Goal: Transaction & Acquisition: Purchase product/service

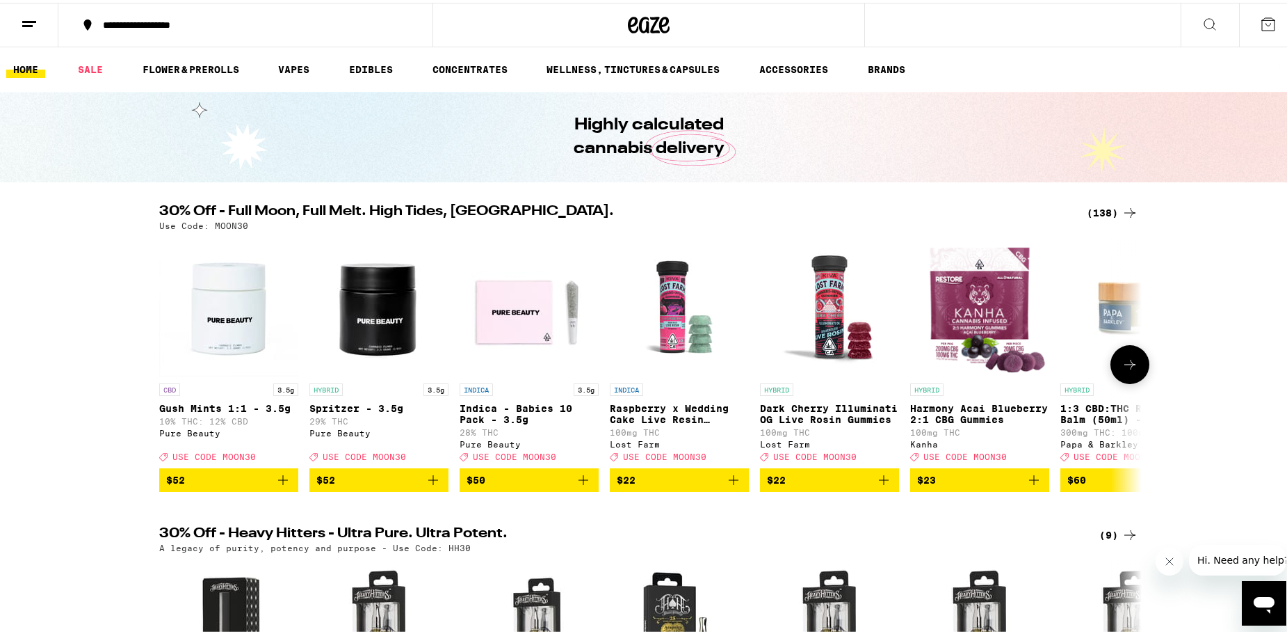
scroll to position [70, 0]
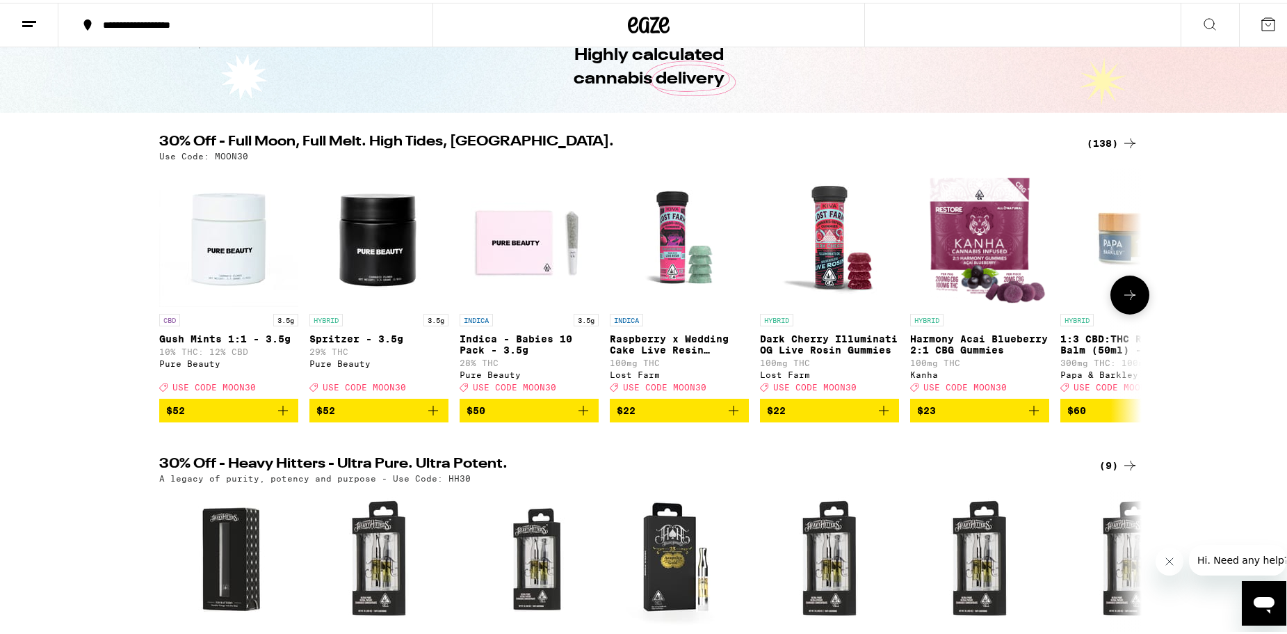
click at [1135, 298] on button at bounding box center [1130, 292] width 39 height 39
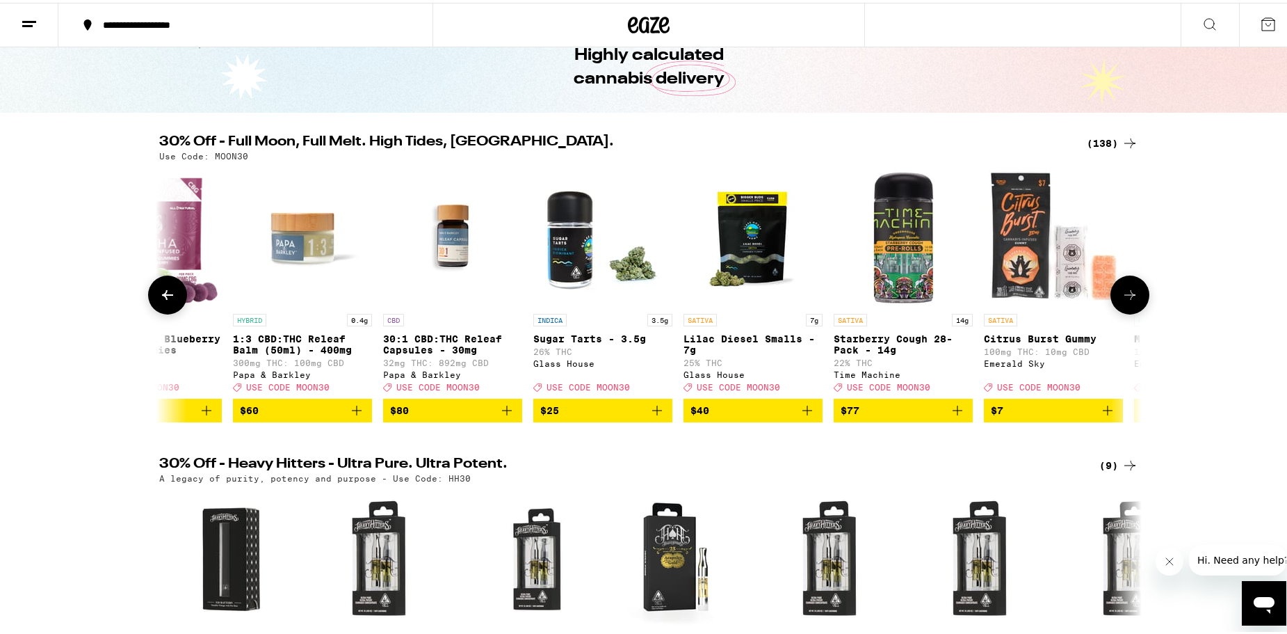
click at [1135, 298] on button at bounding box center [1130, 292] width 39 height 39
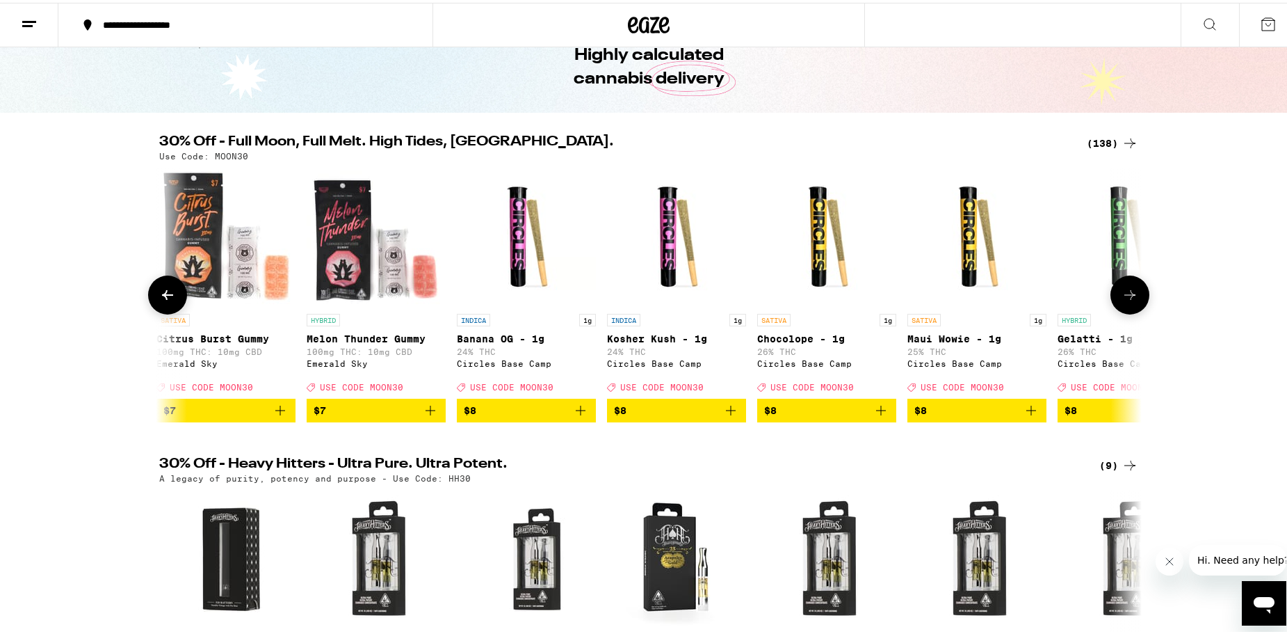
click at [1135, 298] on button at bounding box center [1130, 292] width 39 height 39
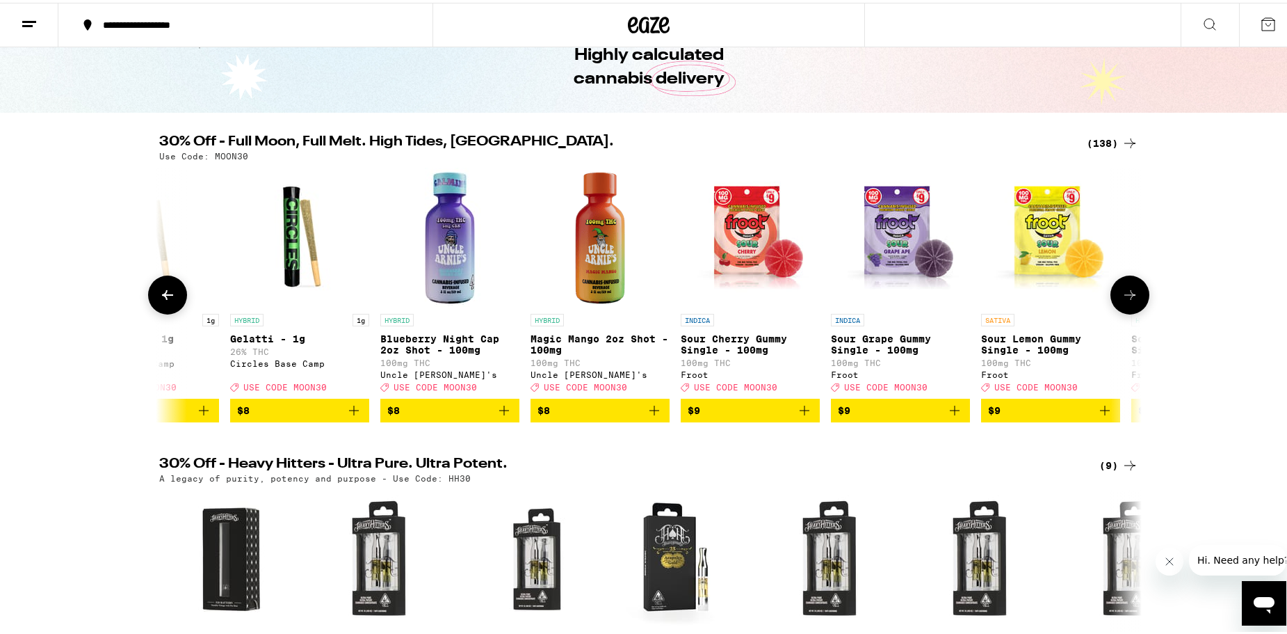
click at [1135, 298] on button at bounding box center [1130, 292] width 39 height 39
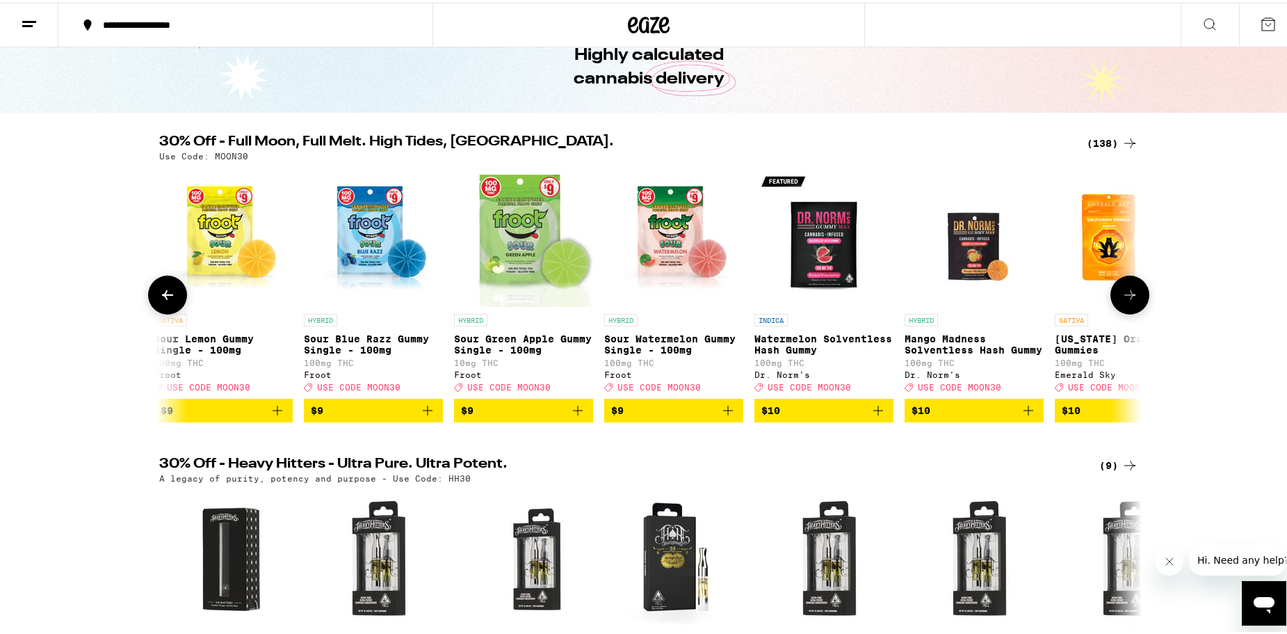
click at [1135, 298] on button at bounding box center [1130, 292] width 39 height 39
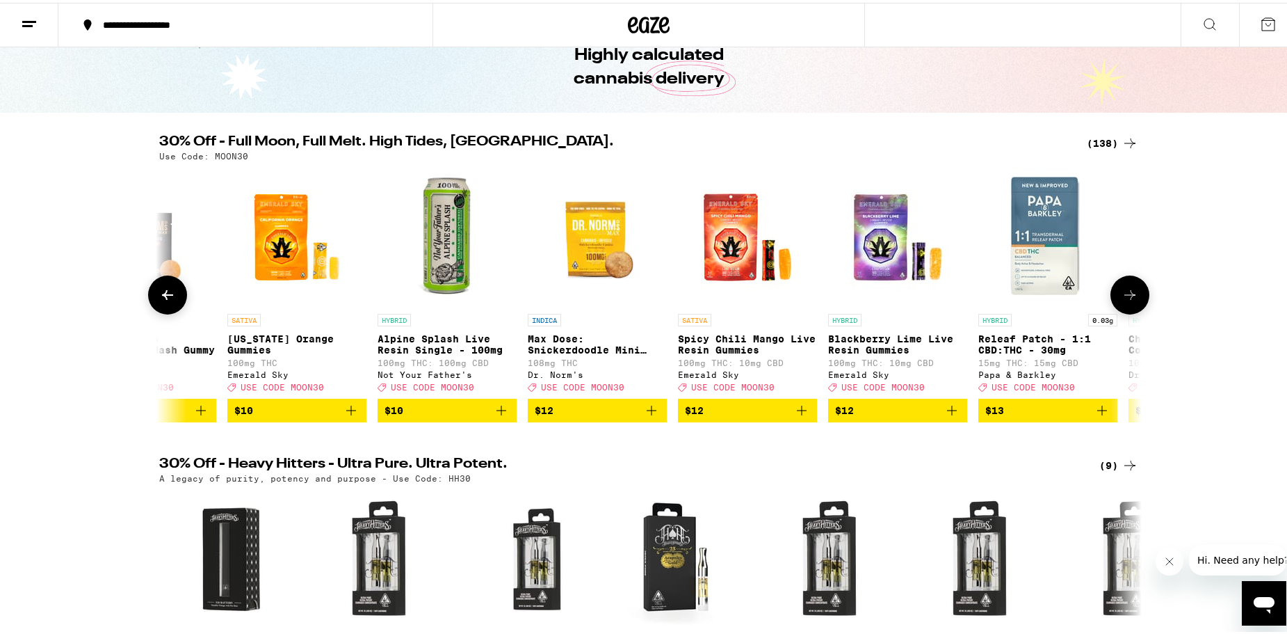
click at [1135, 298] on button at bounding box center [1130, 292] width 39 height 39
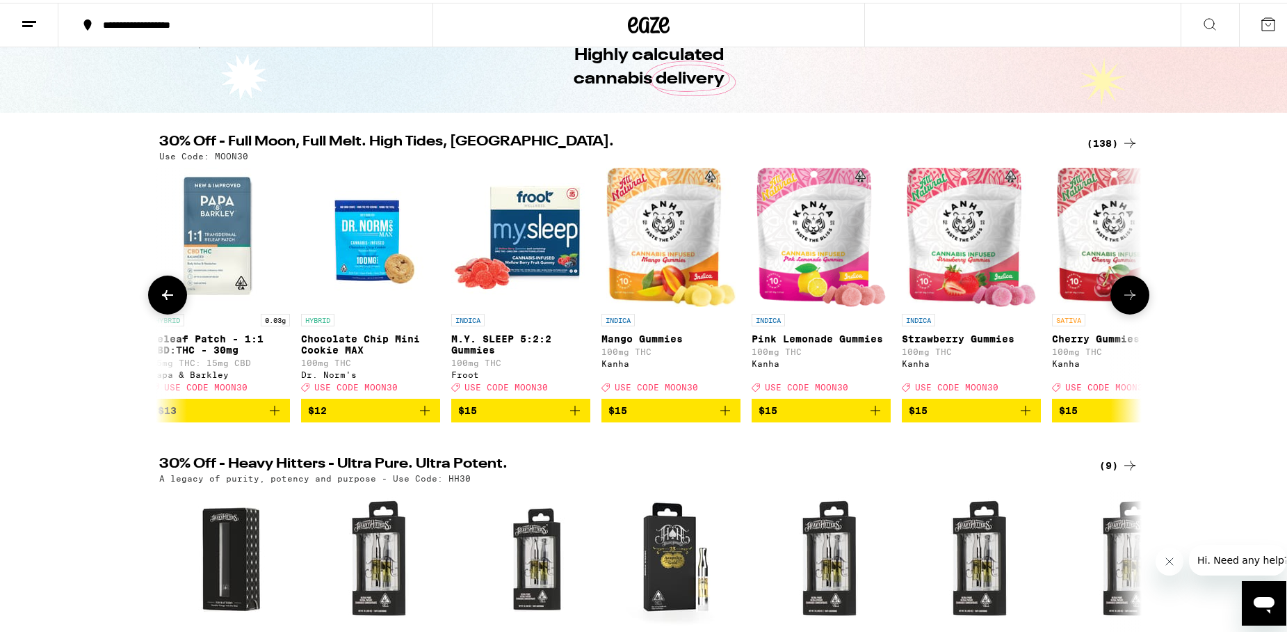
click at [1135, 298] on button at bounding box center [1130, 292] width 39 height 39
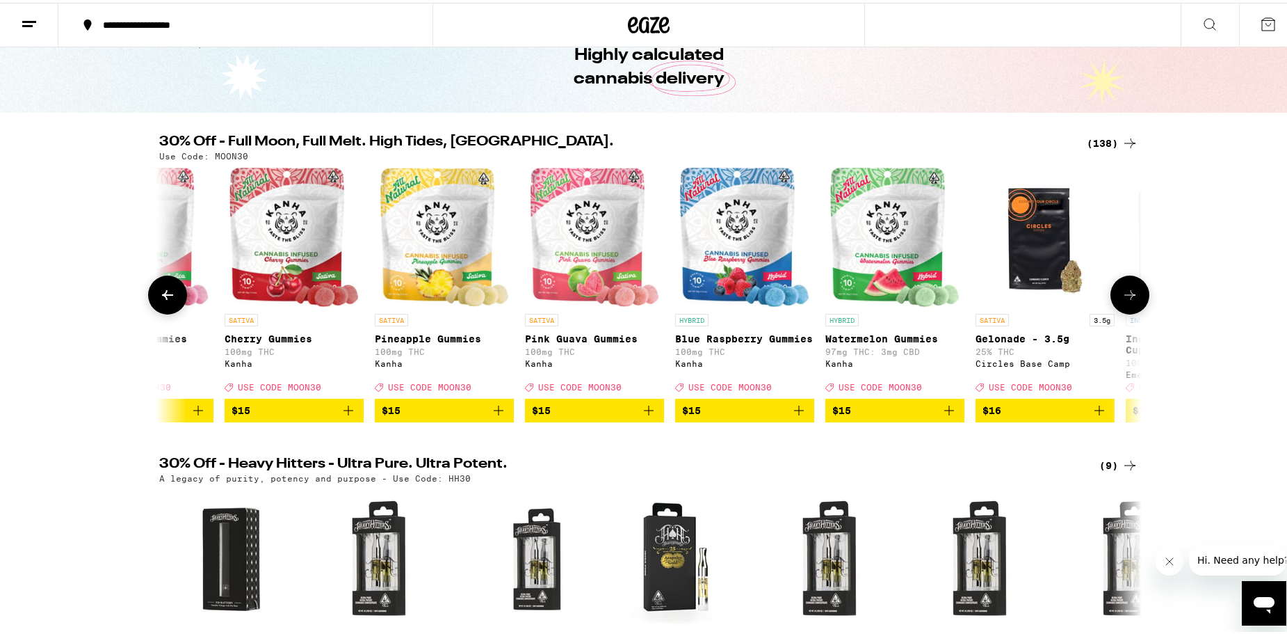
click at [1135, 298] on button at bounding box center [1130, 292] width 39 height 39
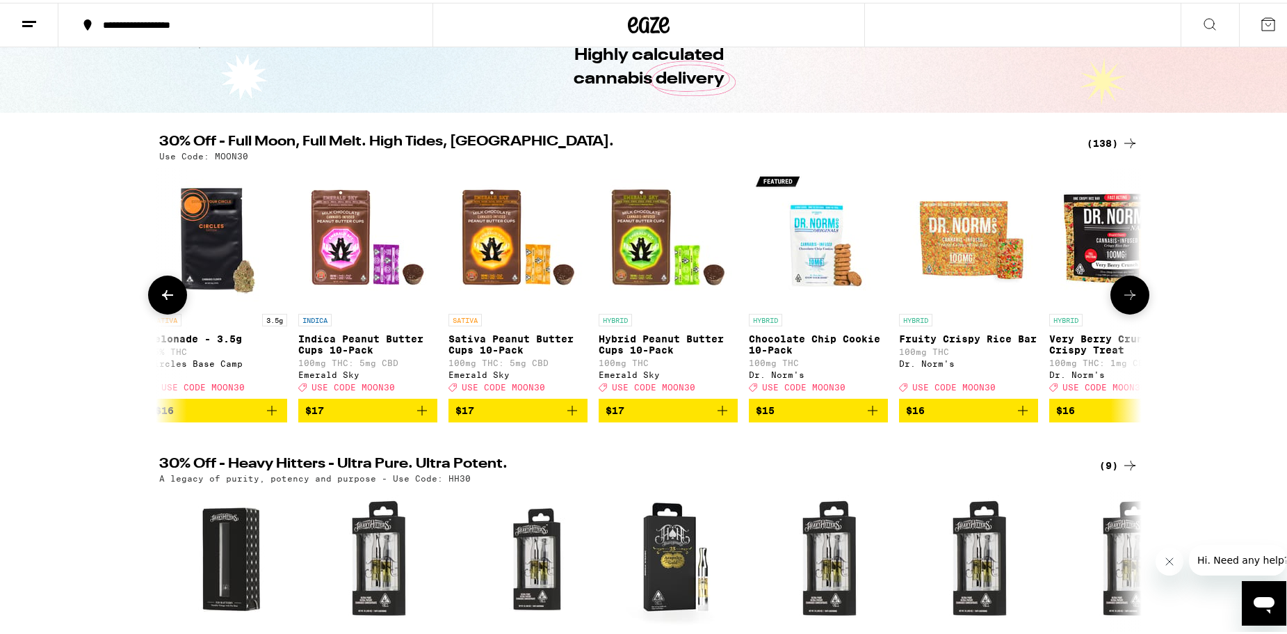
click at [1135, 298] on button at bounding box center [1130, 292] width 39 height 39
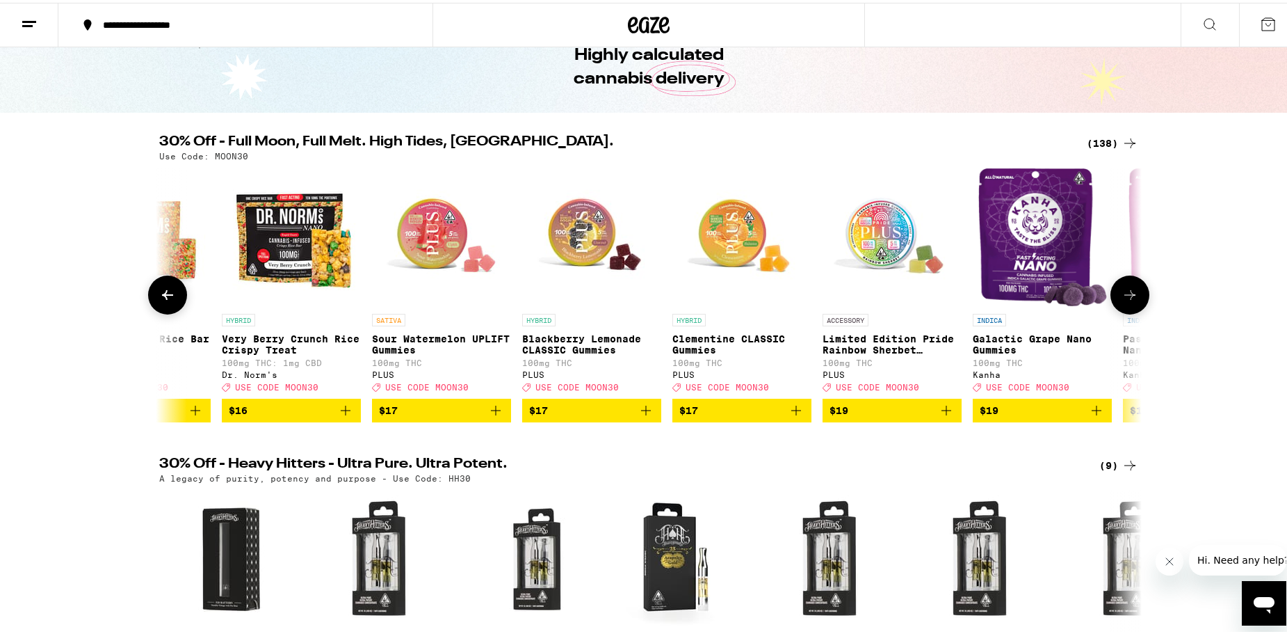
click at [1135, 298] on button at bounding box center [1130, 292] width 39 height 39
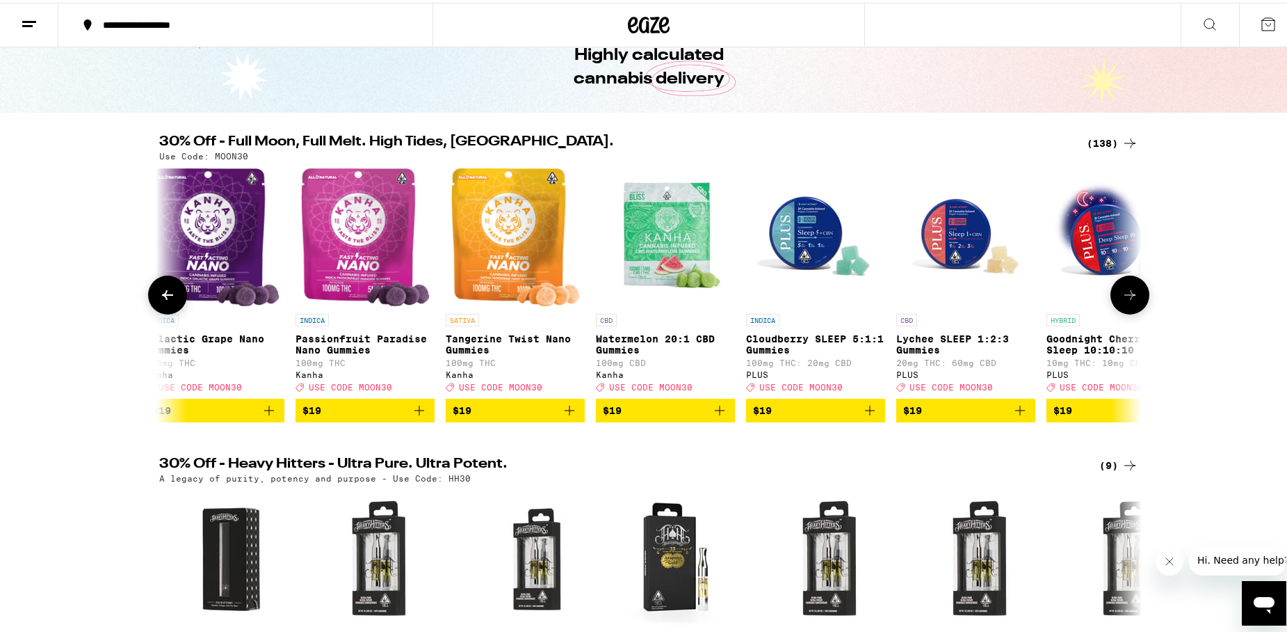
click at [1135, 298] on button at bounding box center [1130, 292] width 39 height 39
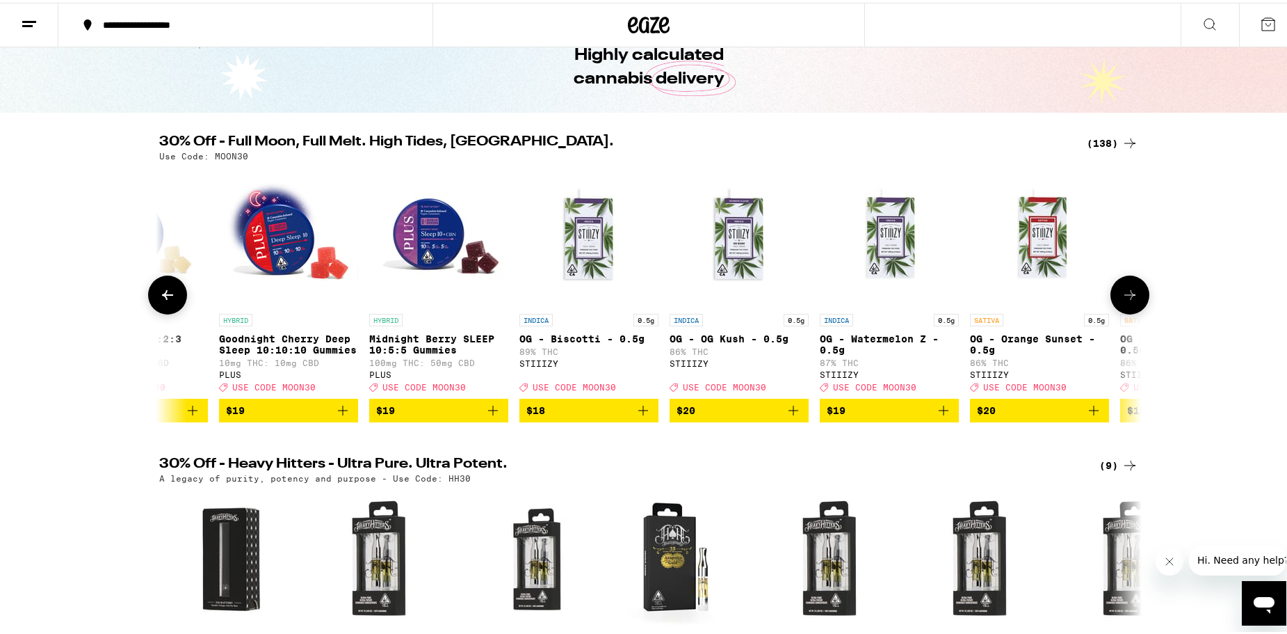
click at [1135, 298] on button at bounding box center [1130, 292] width 39 height 39
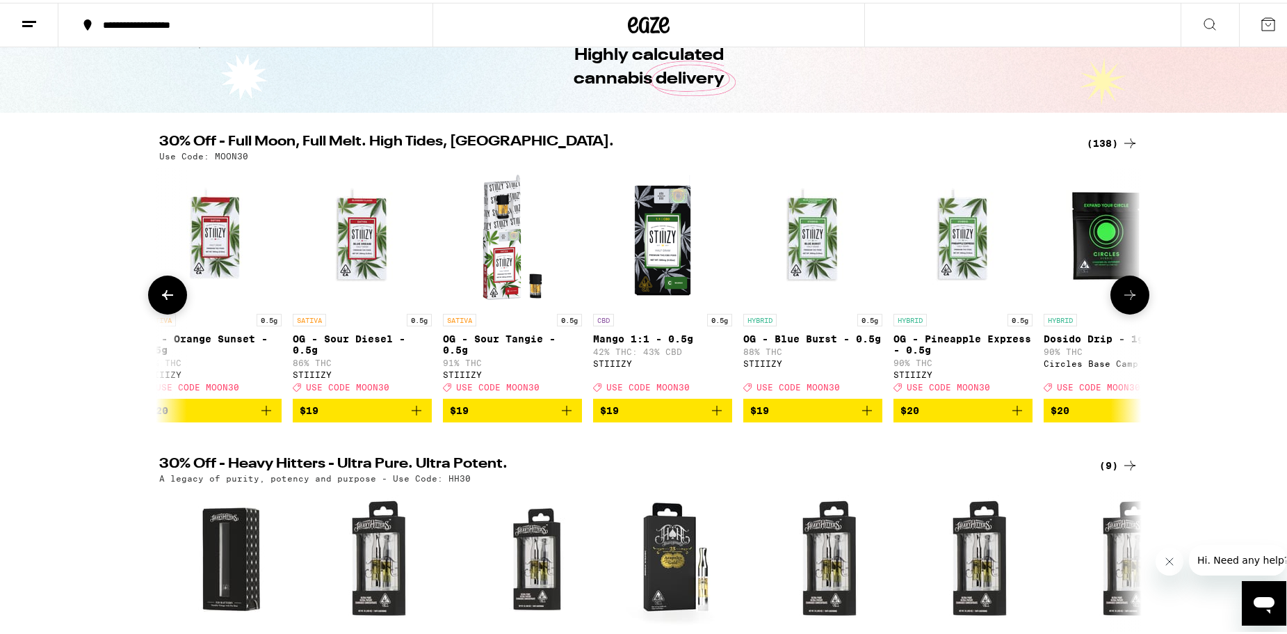
click at [1135, 298] on button at bounding box center [1130, 292] width 39 height 39
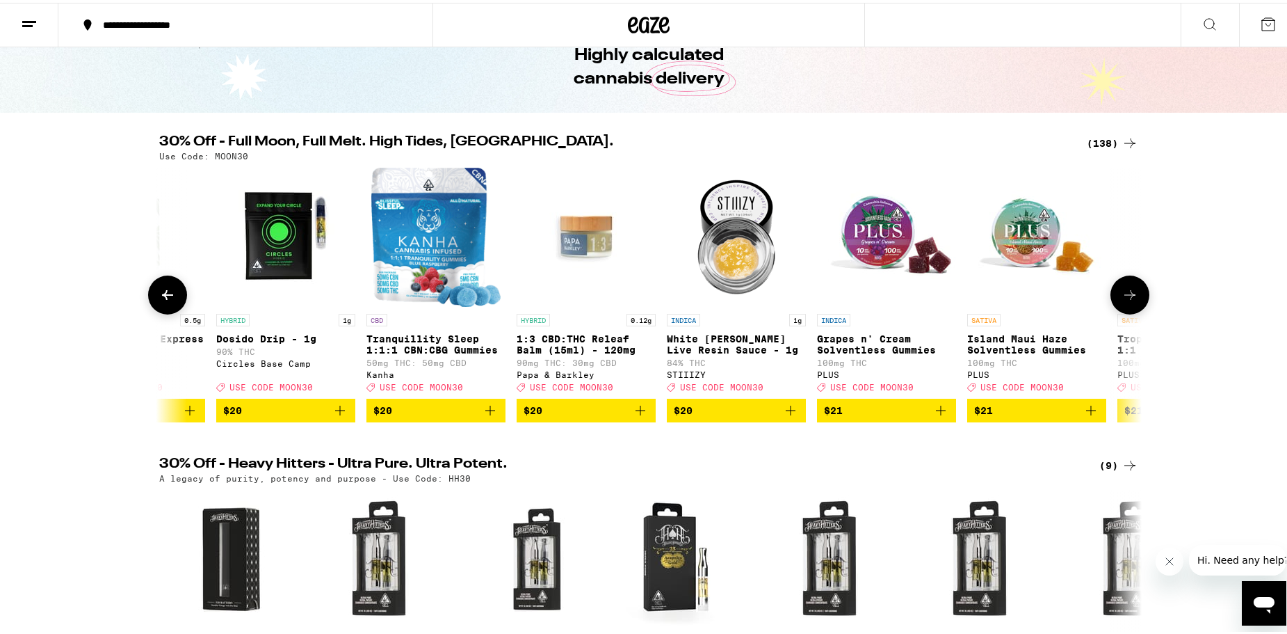
click at [1135, 298] on button at bounding box center [1130, 292] width 39 height 39
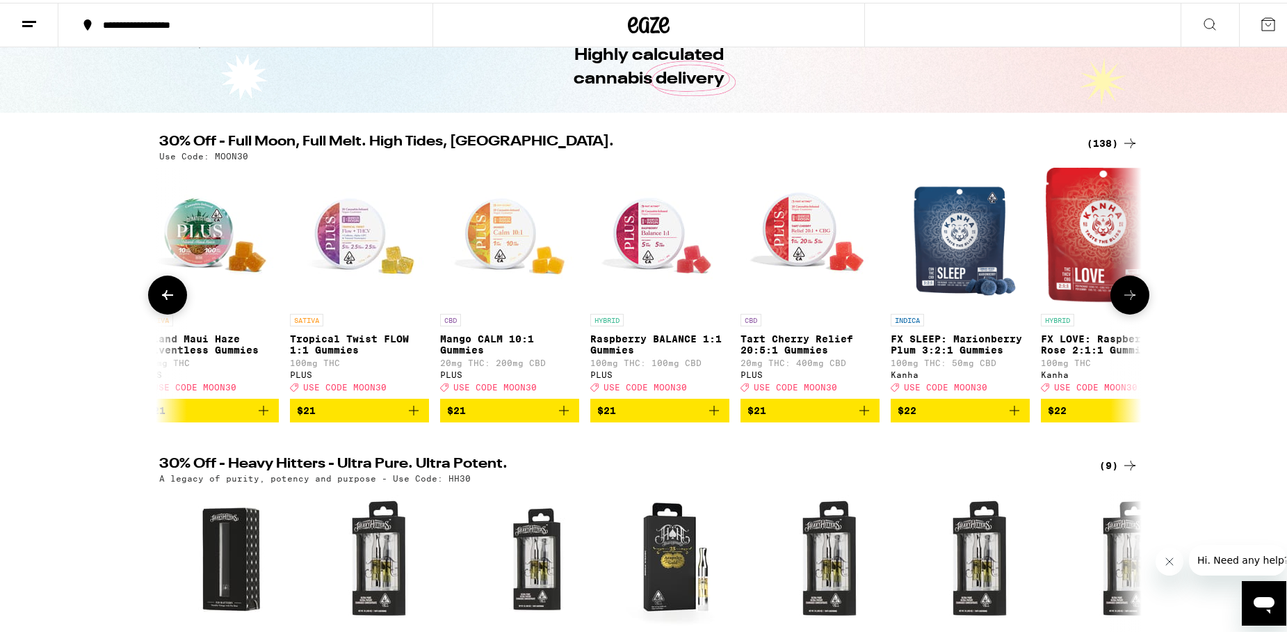
click at [1135, 298] on button at bounding box center [1130, 292] width 39 height 39
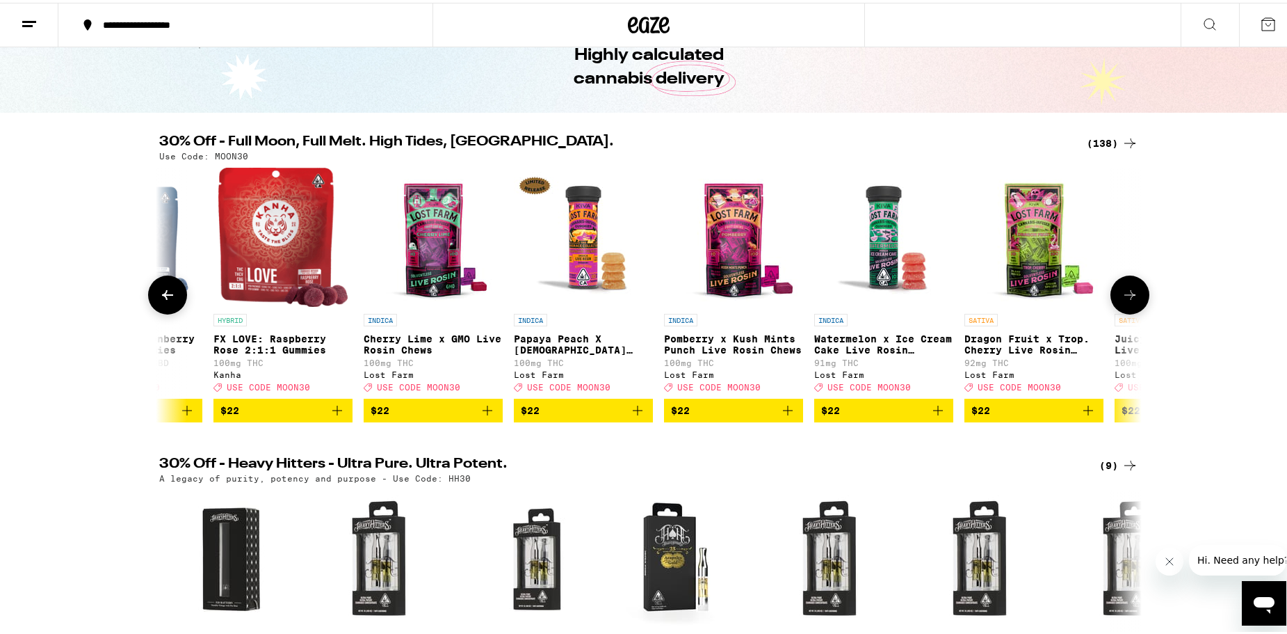
click at [1135, 298] on button at bounding box center [1130, 292] width 39 height 39
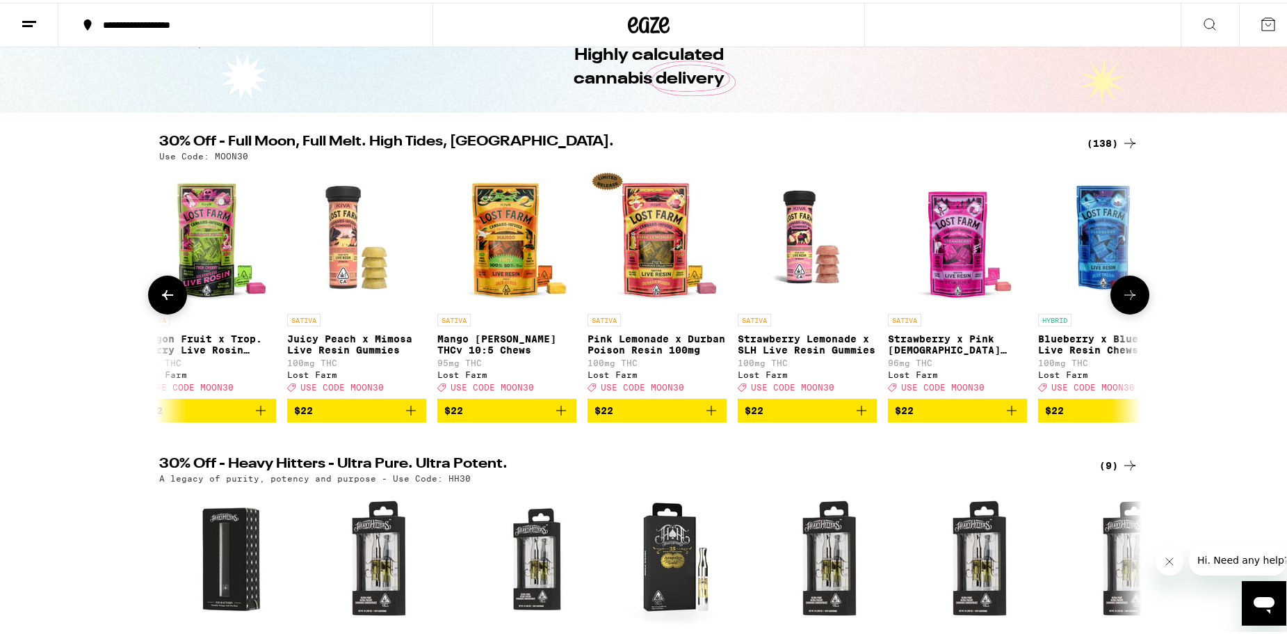
click at [1135, 298] on button at bounding box center [1130, 292] width 39 height 39
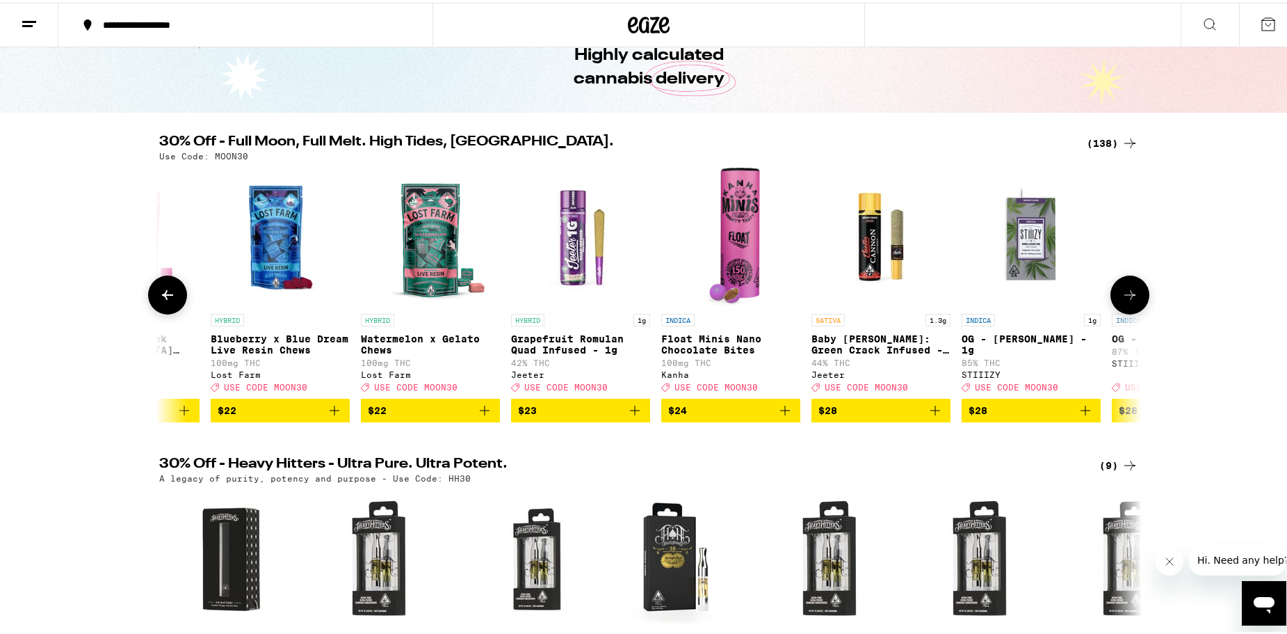
click at [1135, 298] on button at bounding box center [1130, 292] width 39 height 39
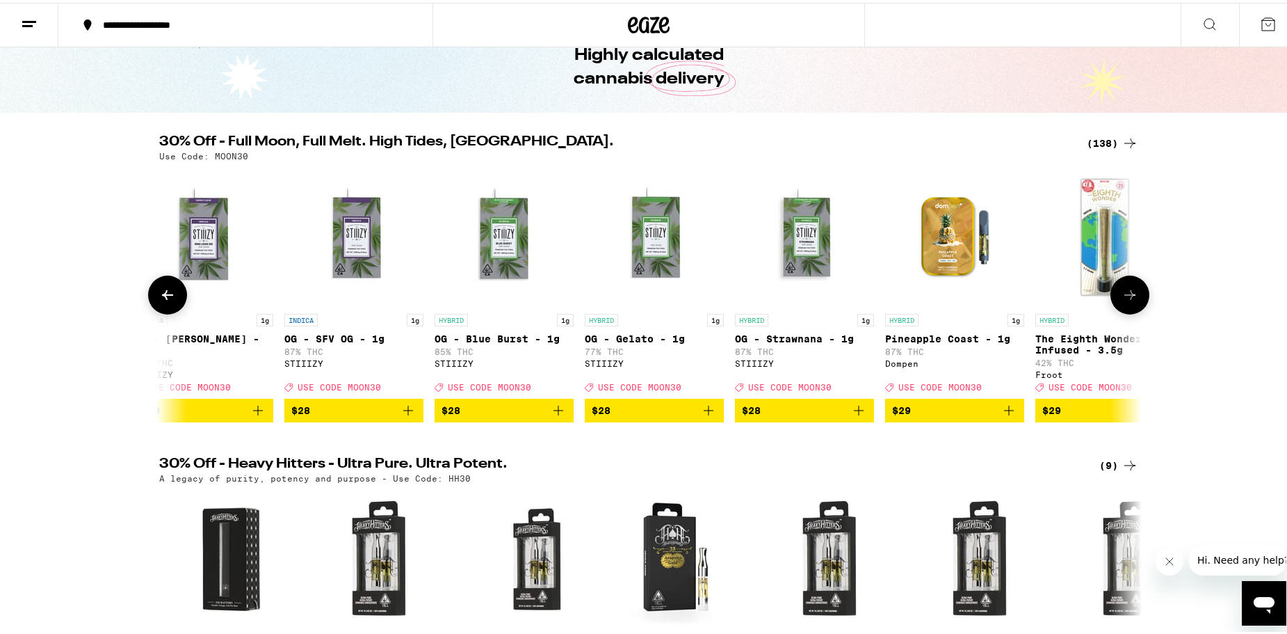
click at [1121, 309] on button at bounding box center [1130, 292] width 39 height 39
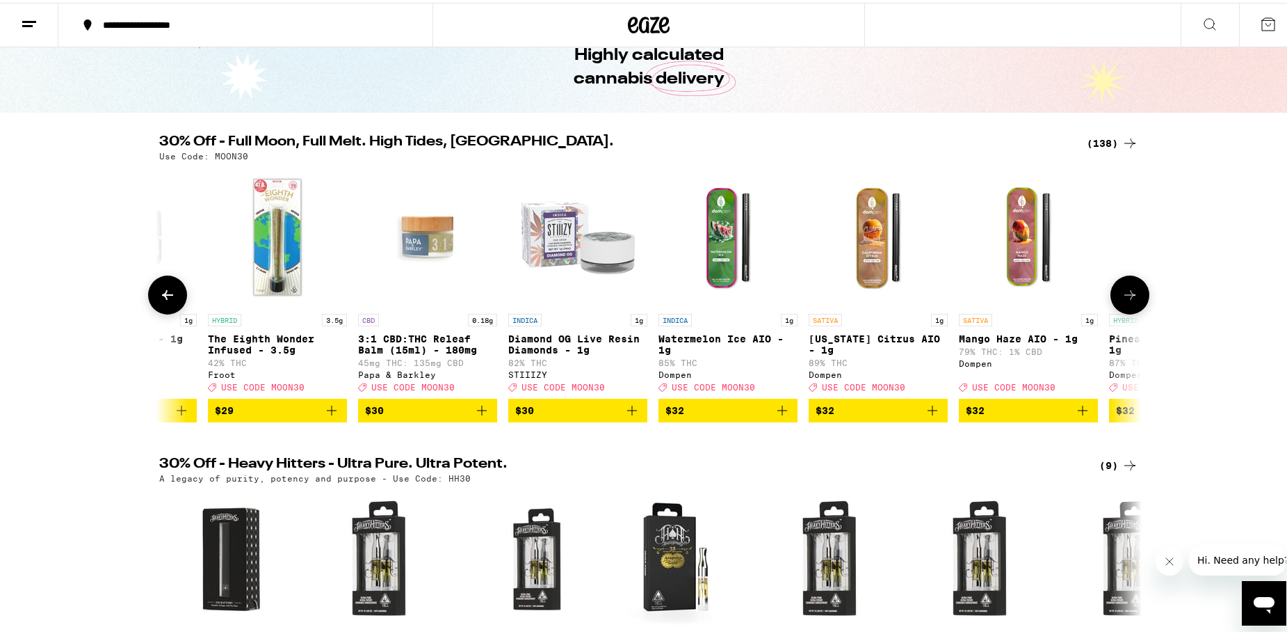
click at [1121, 309] on button at bounding box center [1130, 292] width 39 height 39
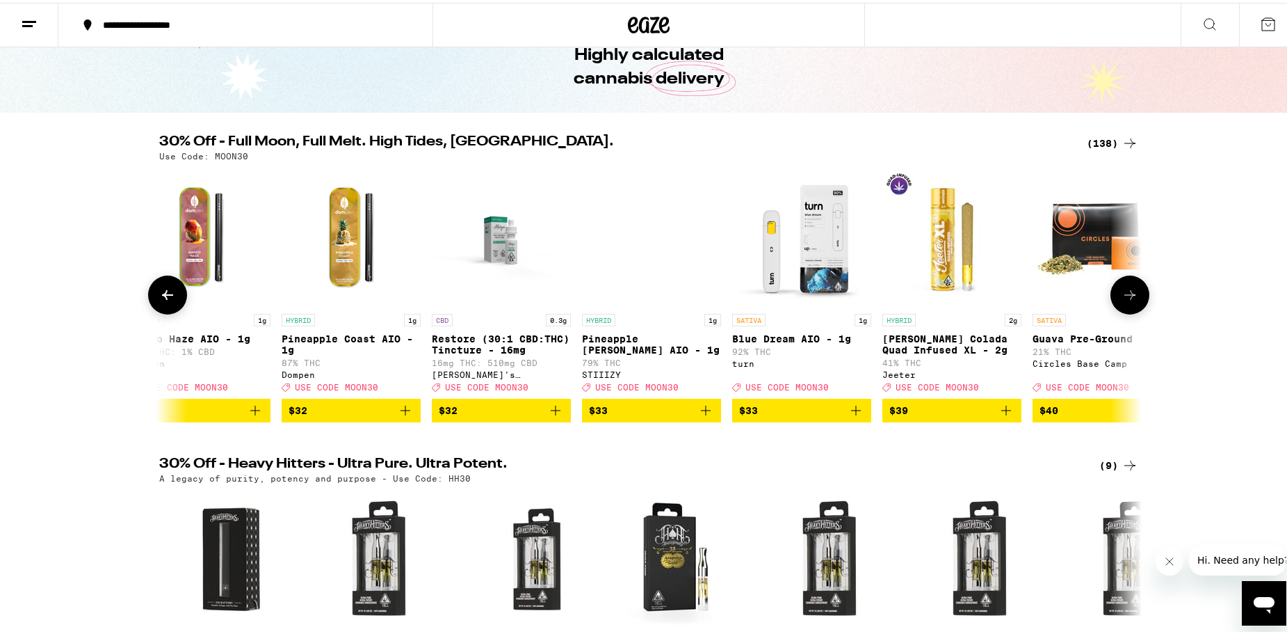
click at [1121, 309] on button at bounding box center [1130, 292] width 39 height 39
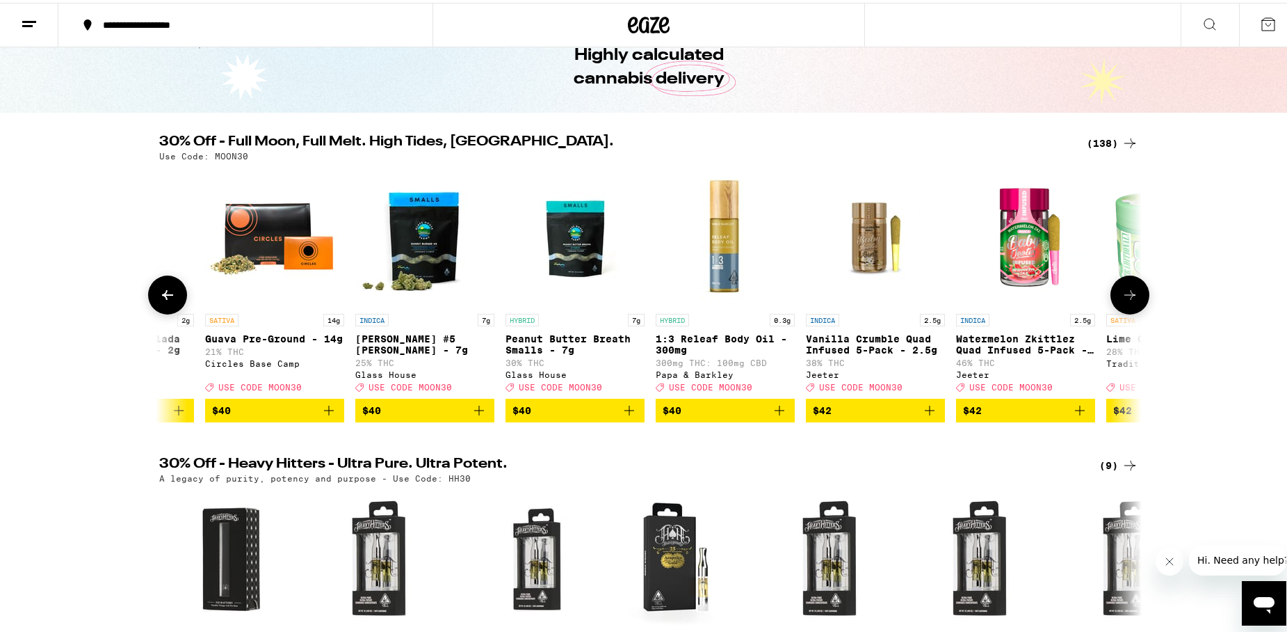
click at [1121, 309] on button at bounding box center [1130, 292] width 39 height 39
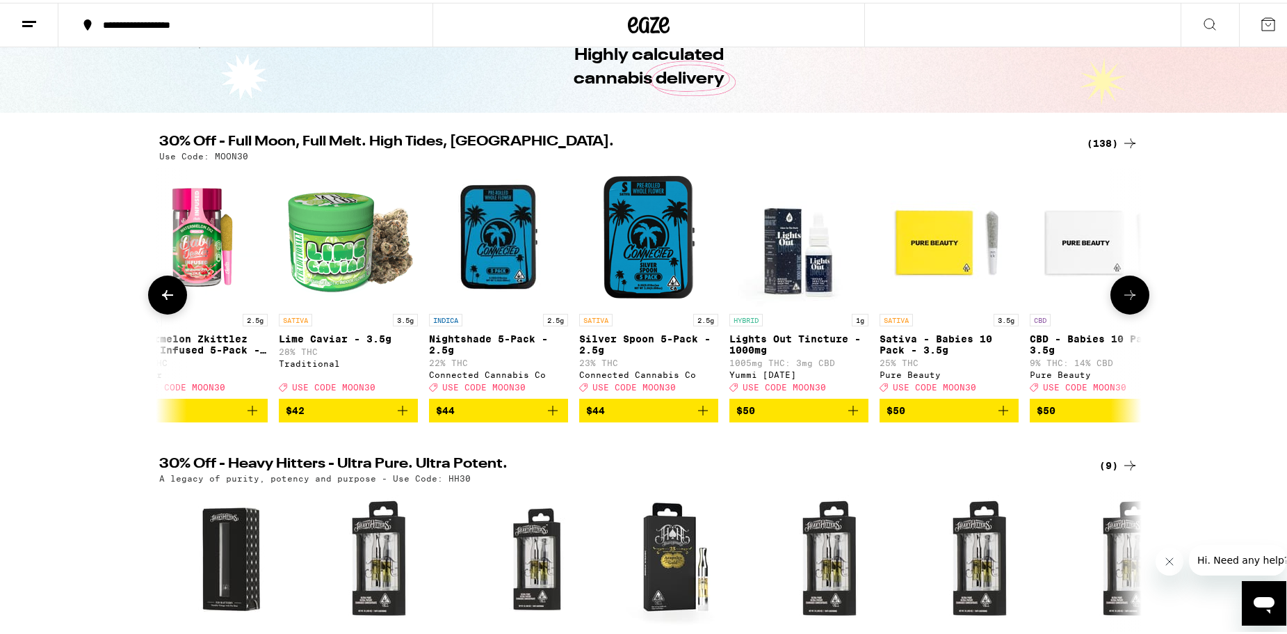
click at [1121, 309] on button at bounding box center [1130, 292] width 39 height 39
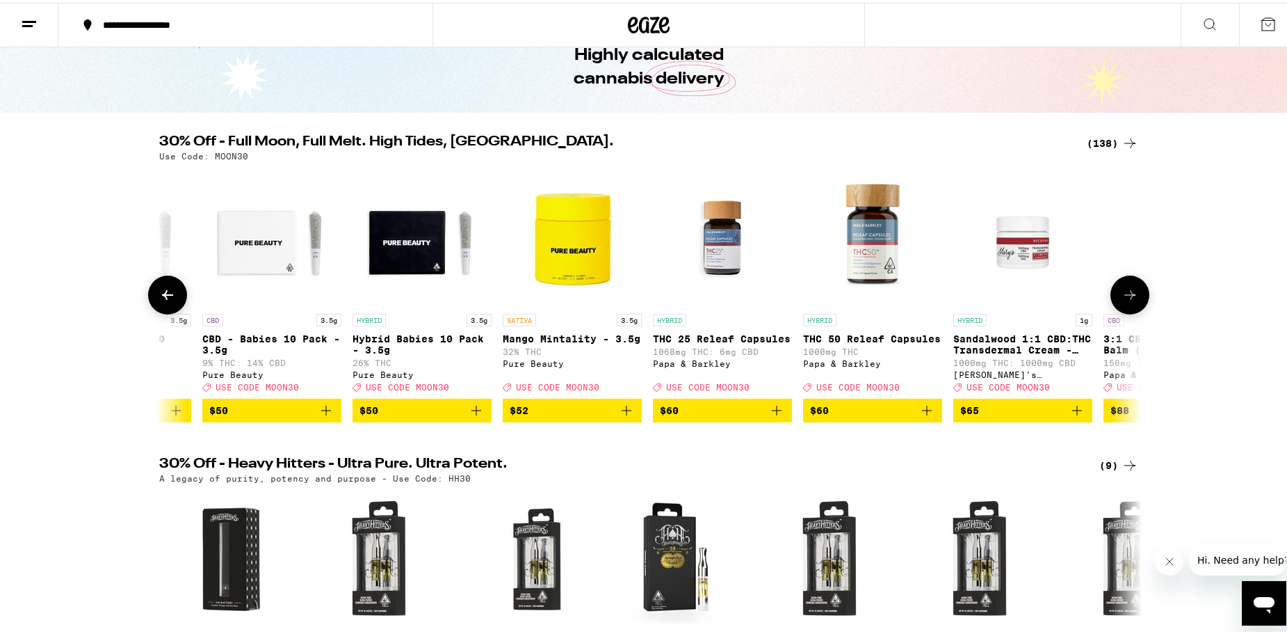
click at [1121, 309] on button at bounding box center [1130, 292] width 39 height 39
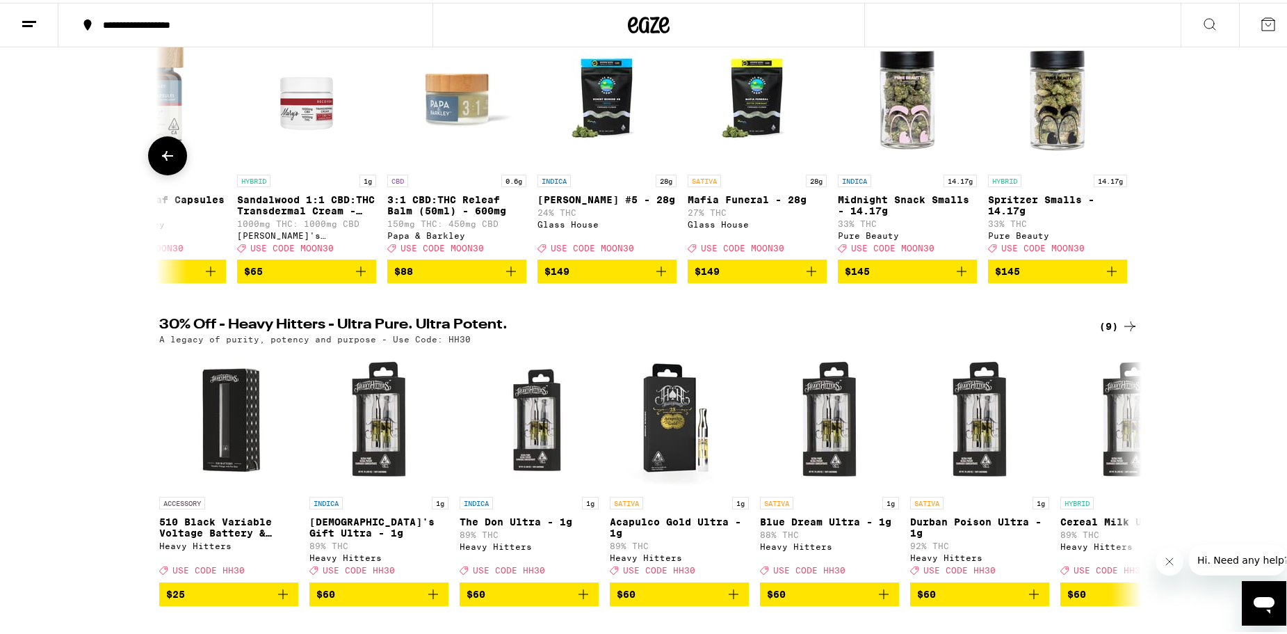
scroll to position [278, 0]
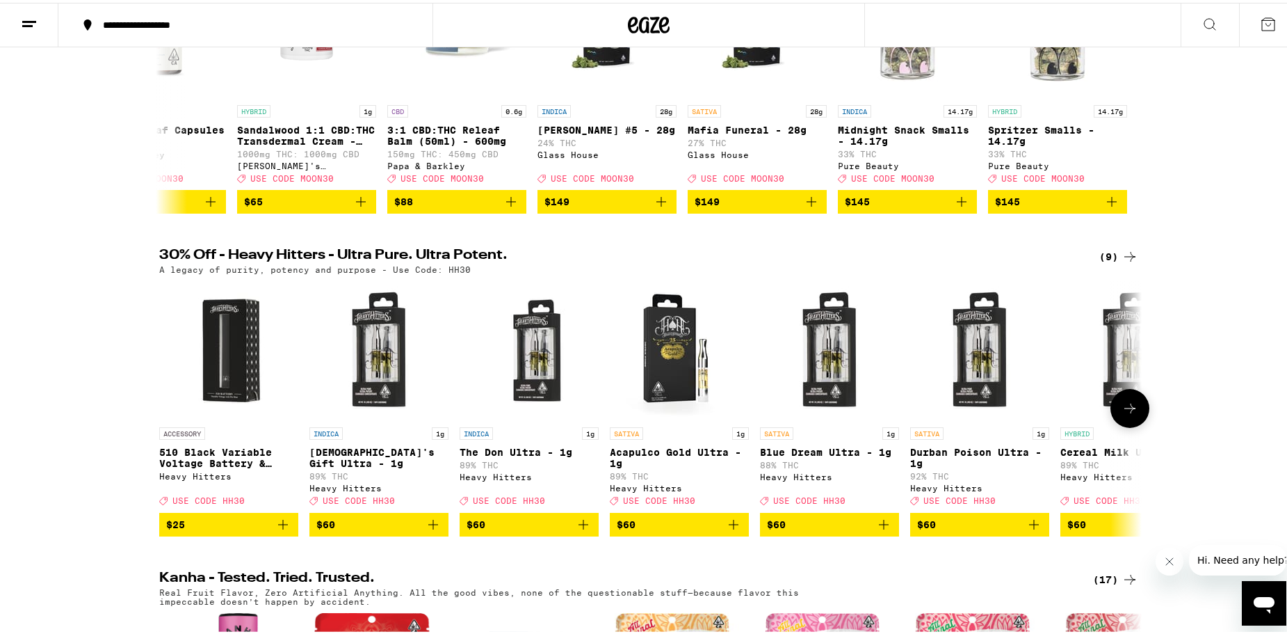
click at [1122, 414] on icon at bounding box center [1130, 405] width 17 height 17
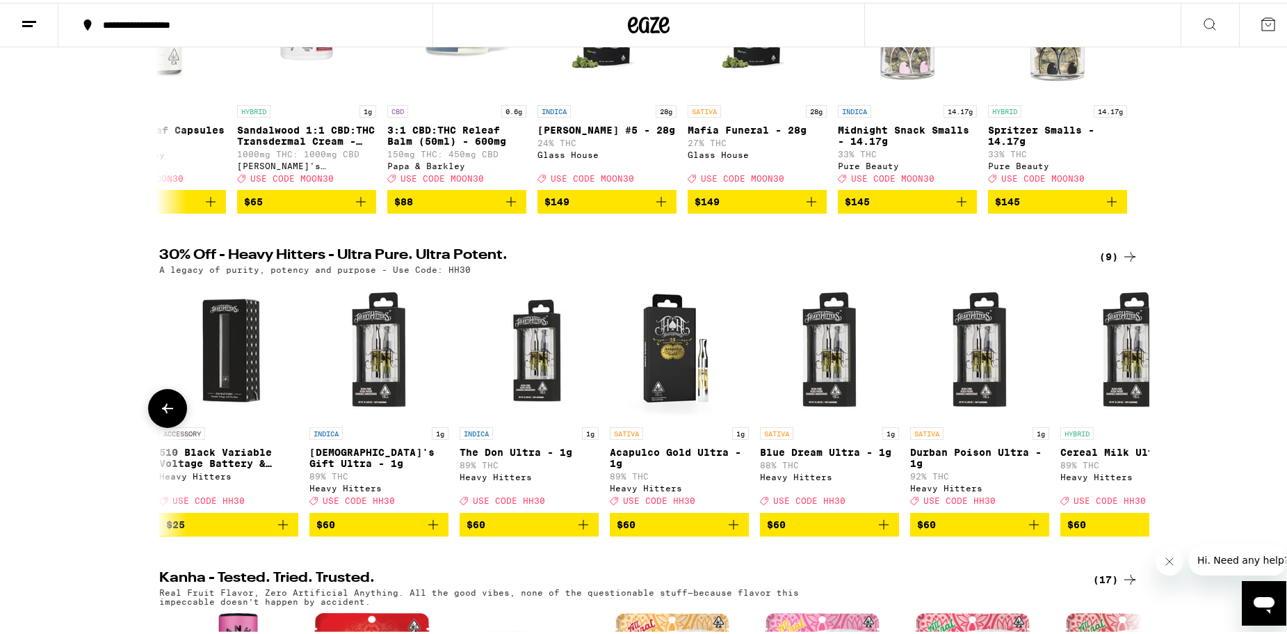
scroll to position [0, 373]
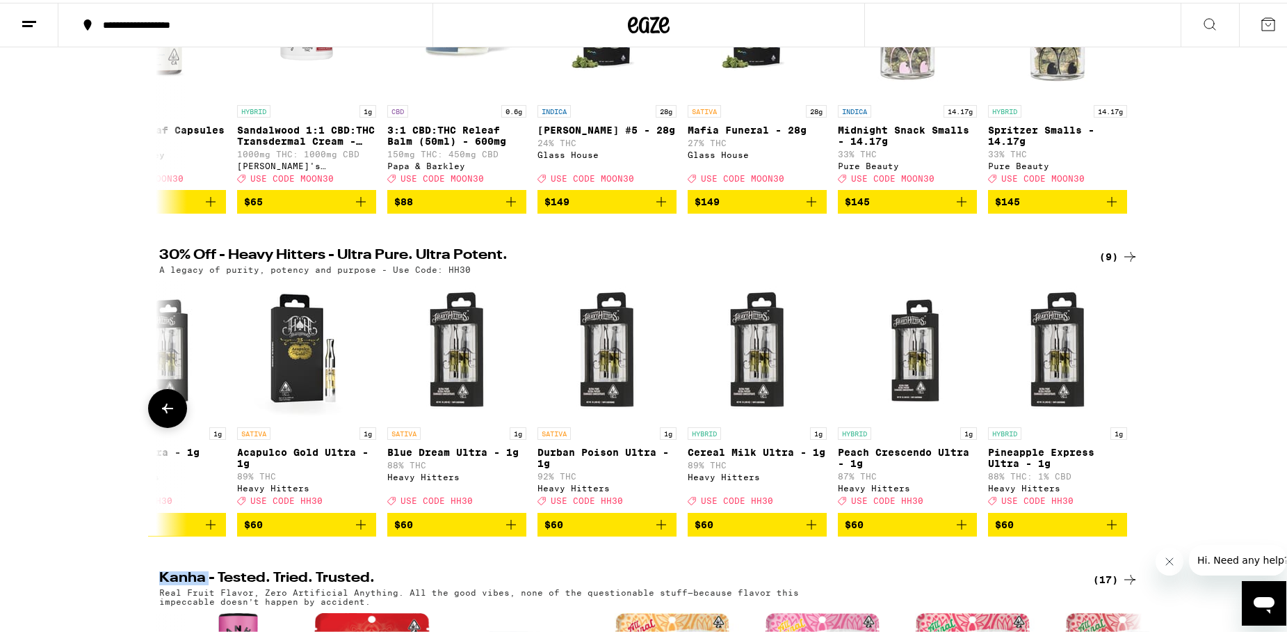
click at [1121, 417] on div at bounding box center [1130, 405] width 39 height 39
click at [1192, 366] on div "30% Off - Heavy Hitters - Ultra Pure. Ultra Potent. (9) A legacy of purity, pot…" at bounding box center [649, 389] width 1298 height 287
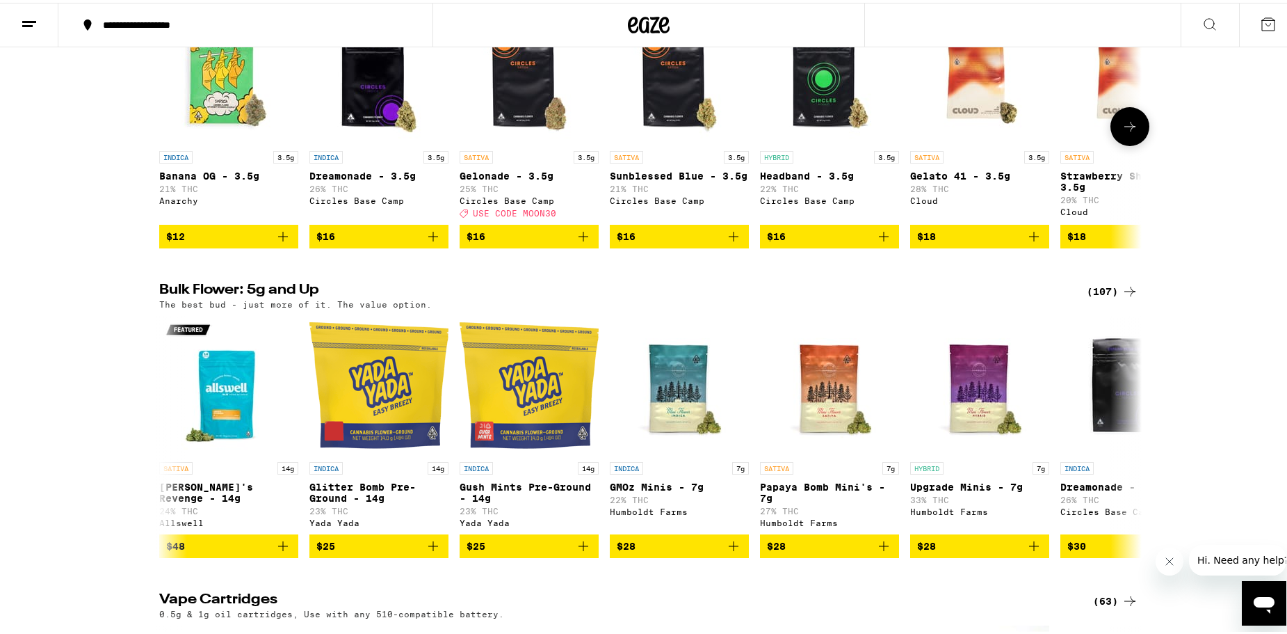
scroll to position [1600, 0]
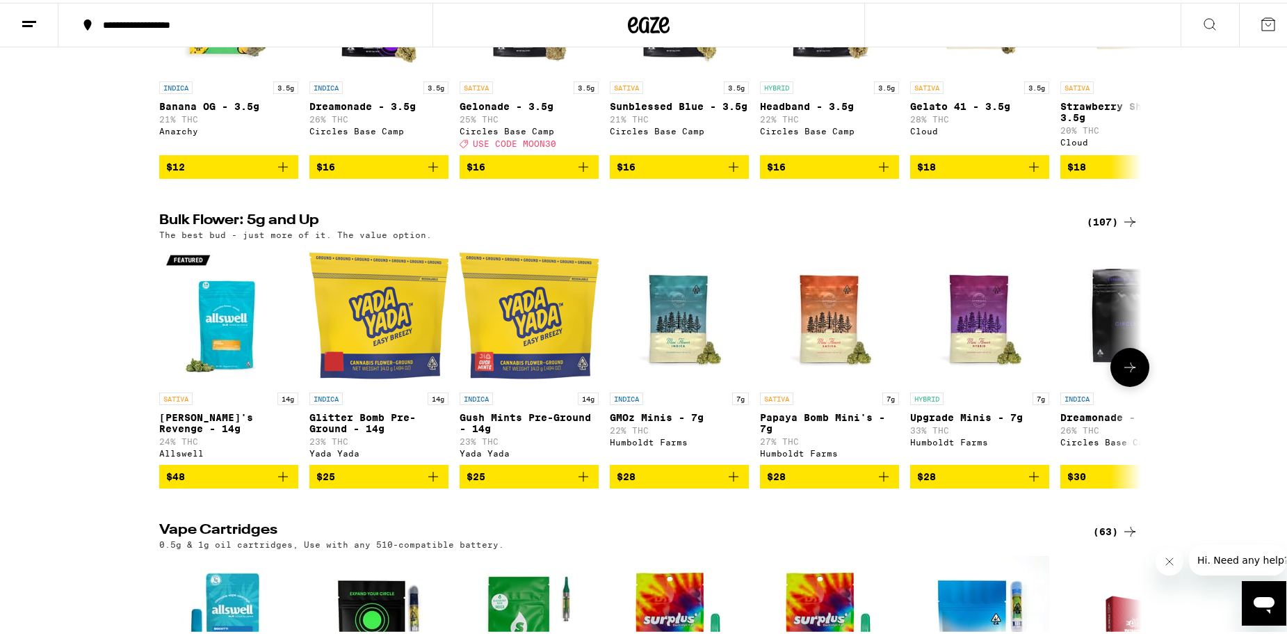
click at [1116, 384] on button at bounding box center [1130, 364] width 39 height 39
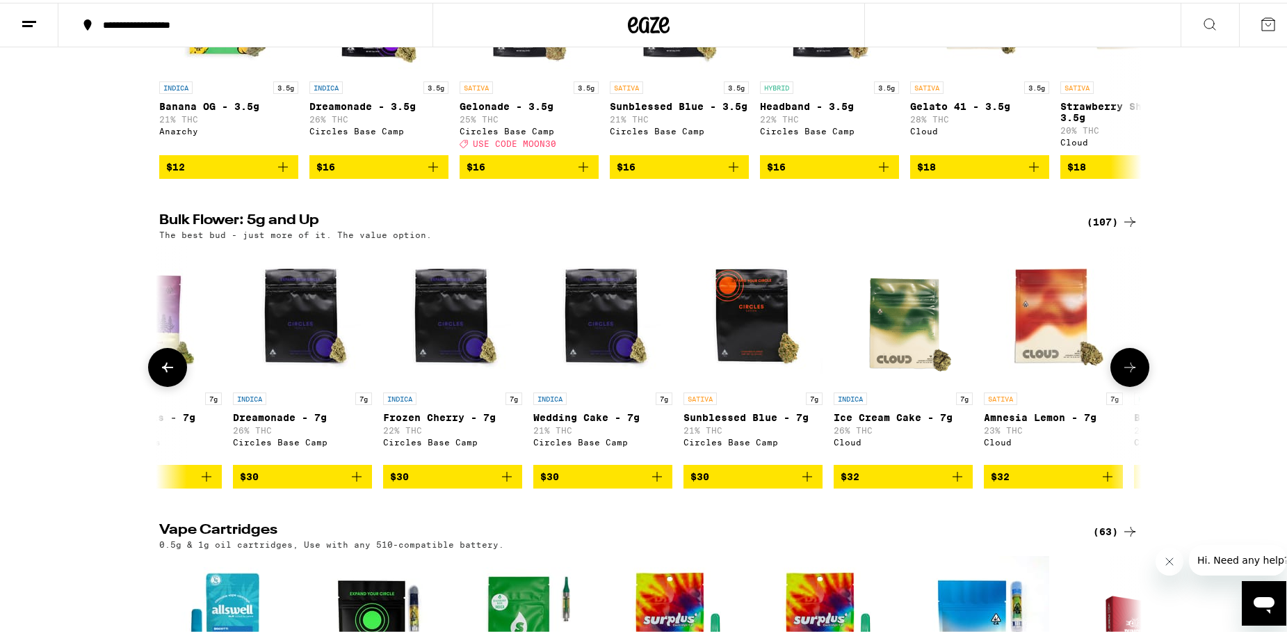
click at [1116, 384] on button at bounding box center [1130, 364] width 39 height 39
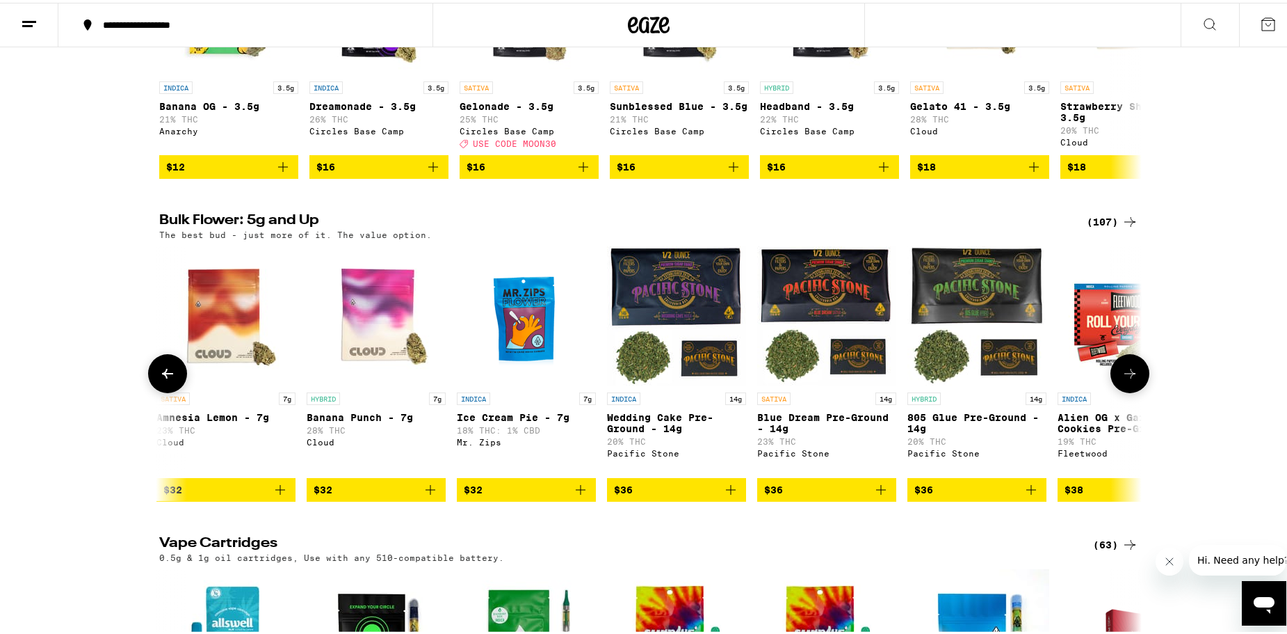
click at [1116, 390] on div at bounding box center [1130, 370] width 39 height 39
click at [1125, 379] on icon at bounding box center [1130, 370] width 17 height 17
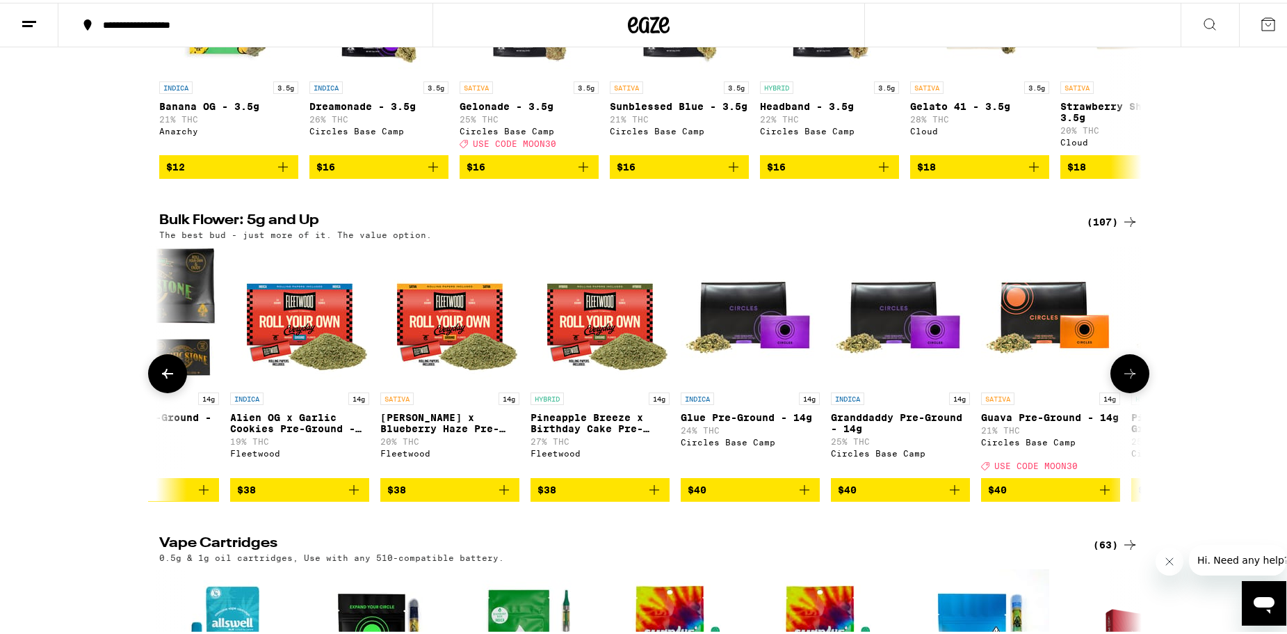
click at [1125, 379] on icon at bounding box center [1130, 370] width 17 height 17
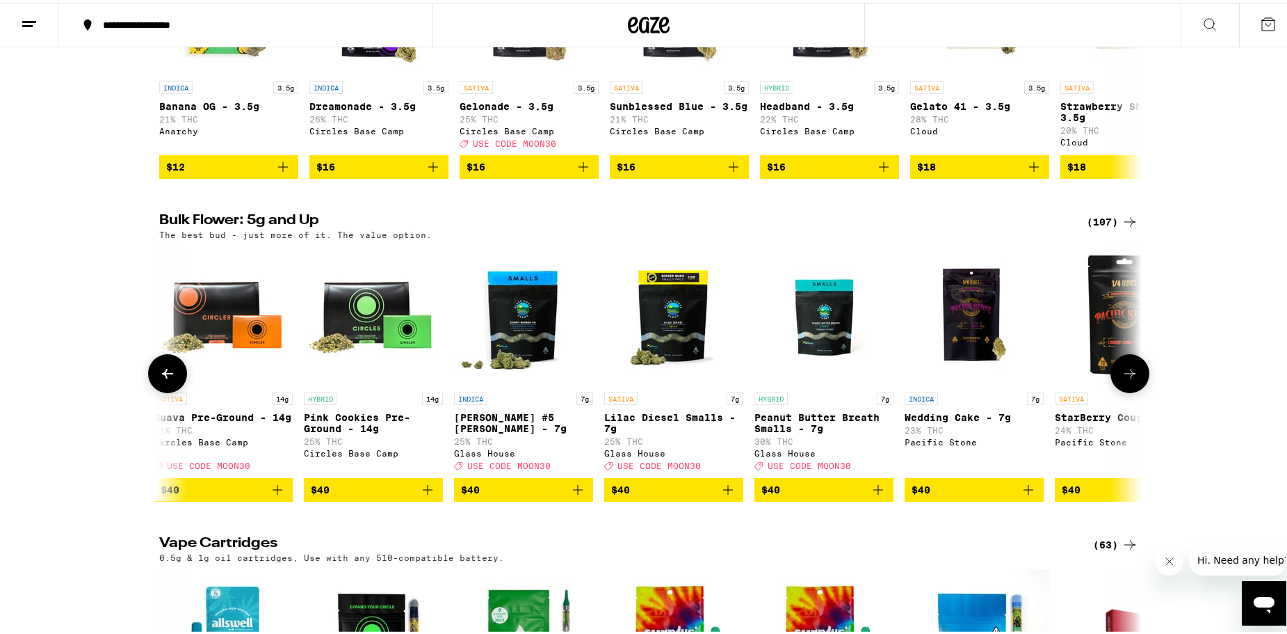
click at [1125, 379] on icon at bounding box center [1130, 370] width 17 height 17
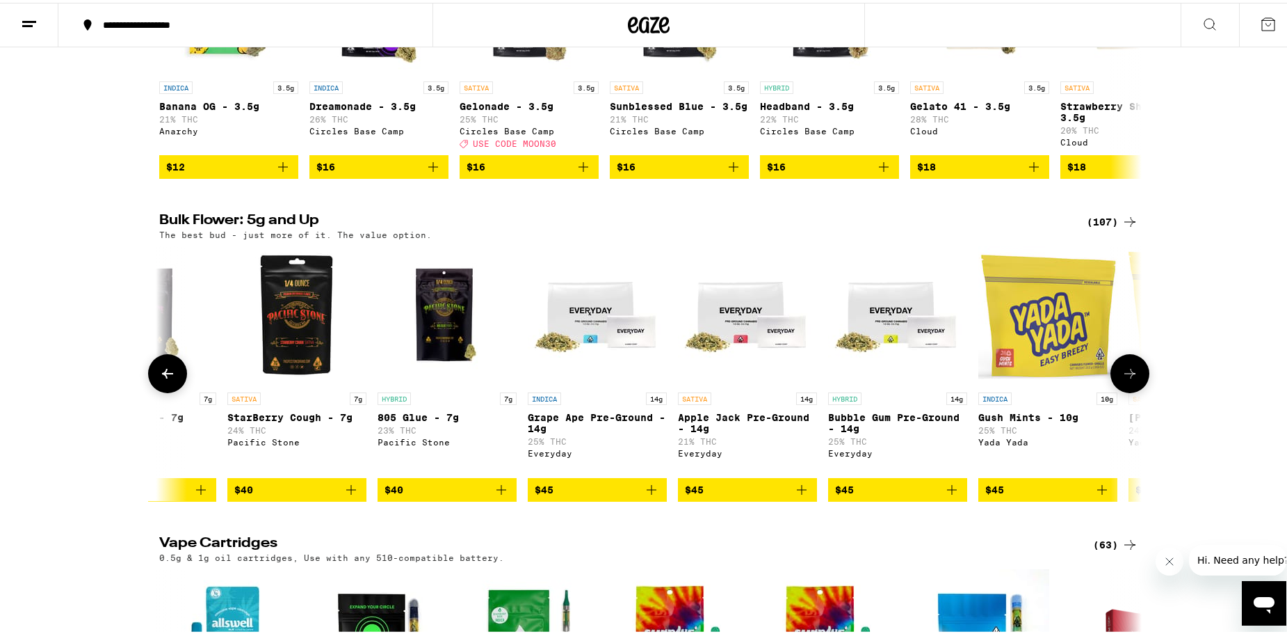
click at [1125, 379] on icon at bounding box center [1130, 370] width 17 height 17
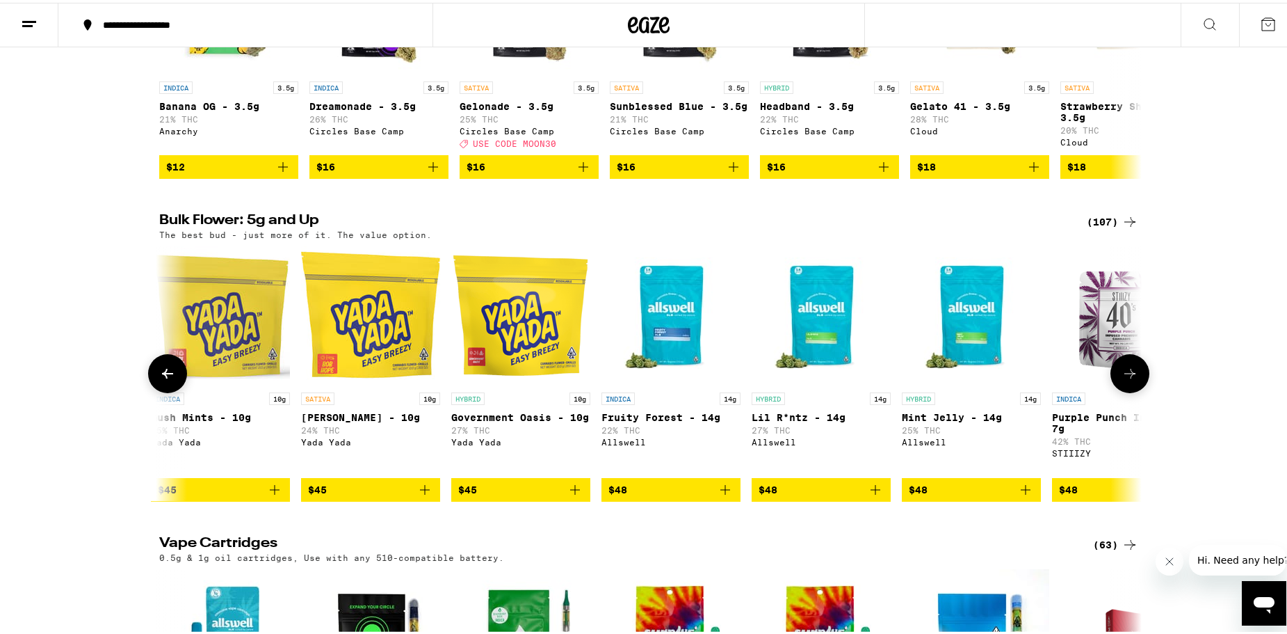
click at [1125, 379] on icon at bounding box center [1130, 370] width 17 height 17
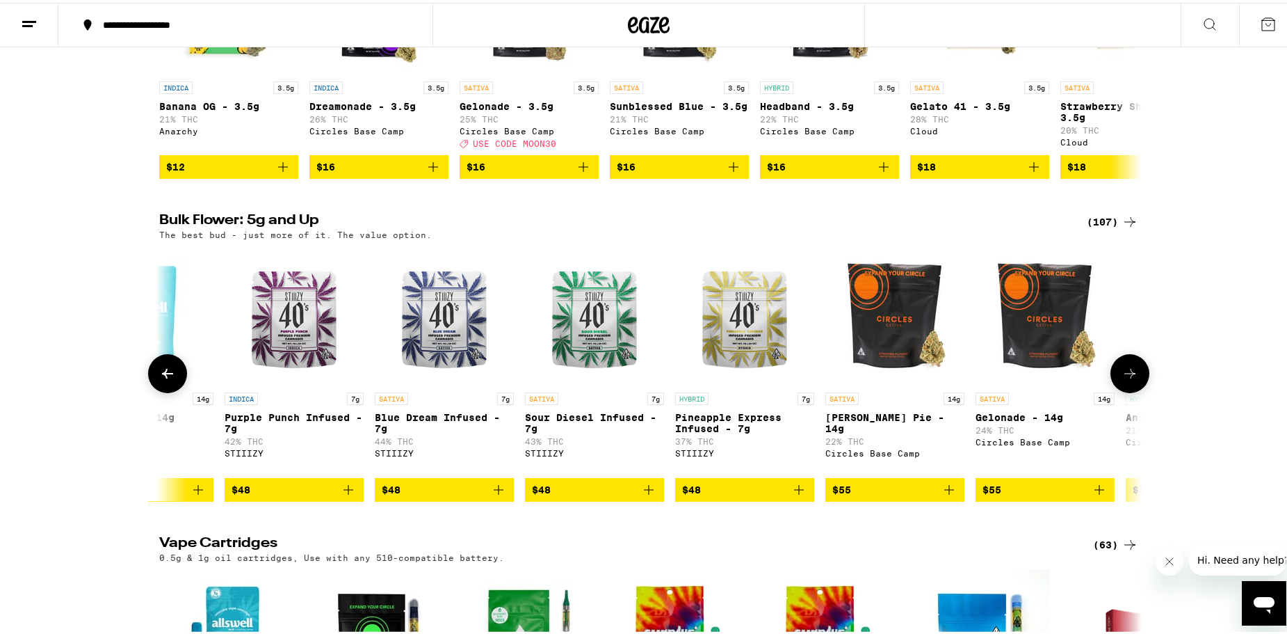
click at [1125, 379] on icon at bounding box center [1130, 370] width 17 height 17
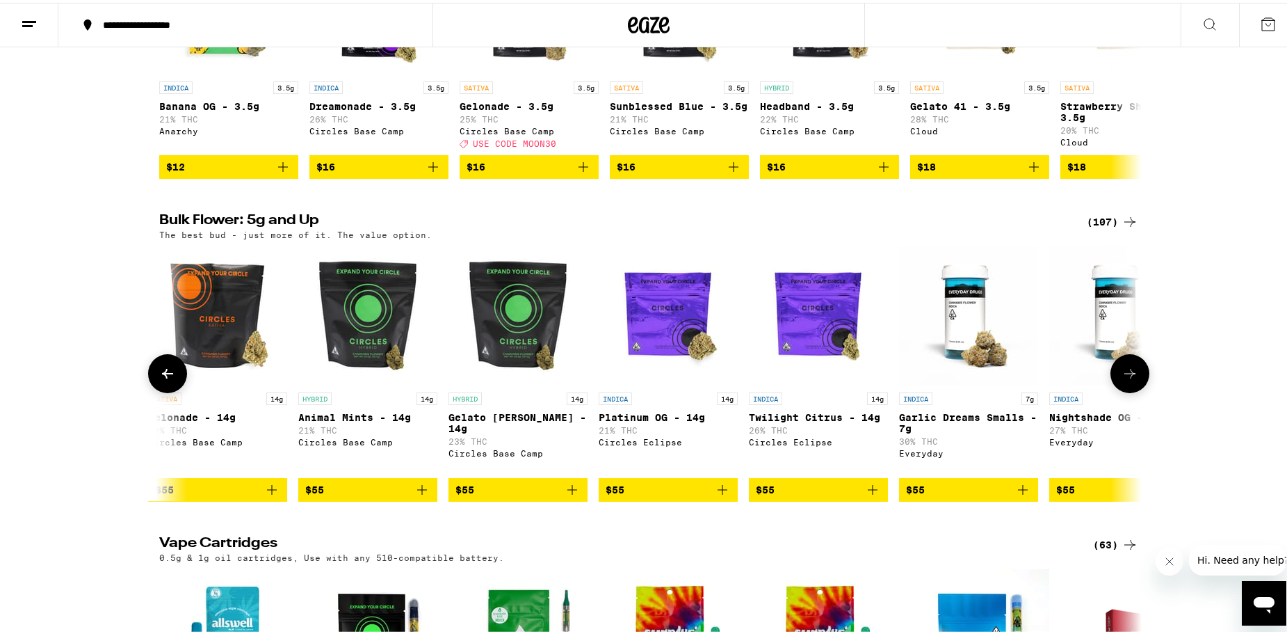
click at [1125, 379] on icon at bounding box center [1130, 370] width 17 height 17
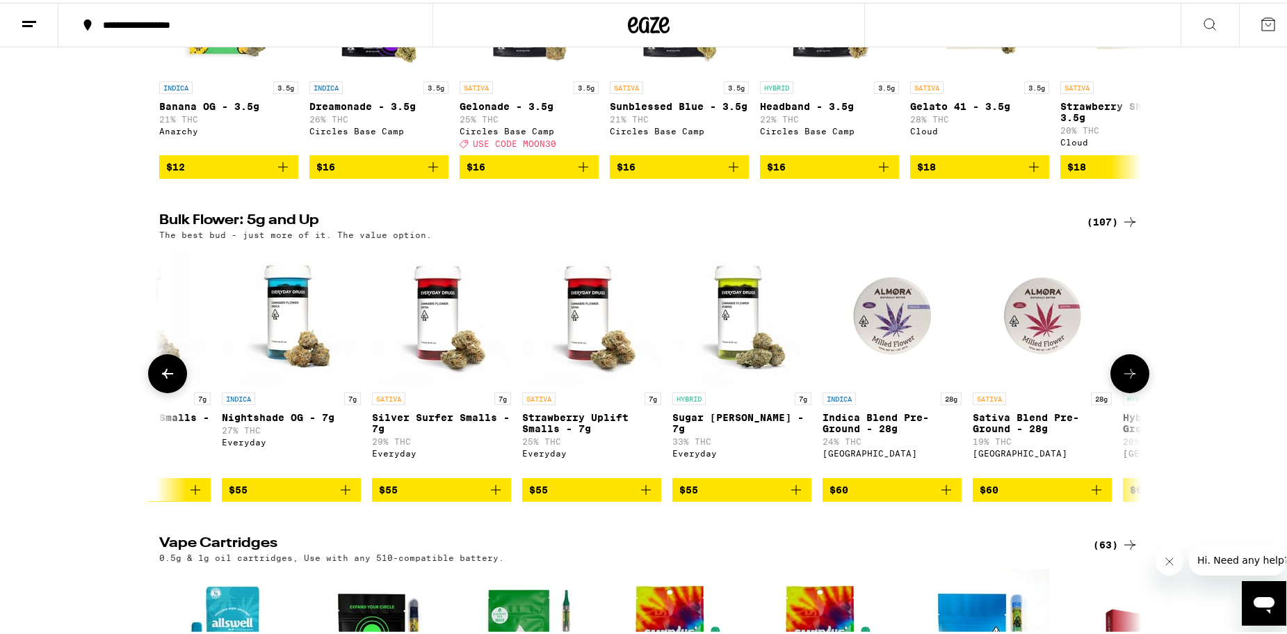
click at [1125, 379] on icon at bounding box center [1130, 370] width 17 height 17
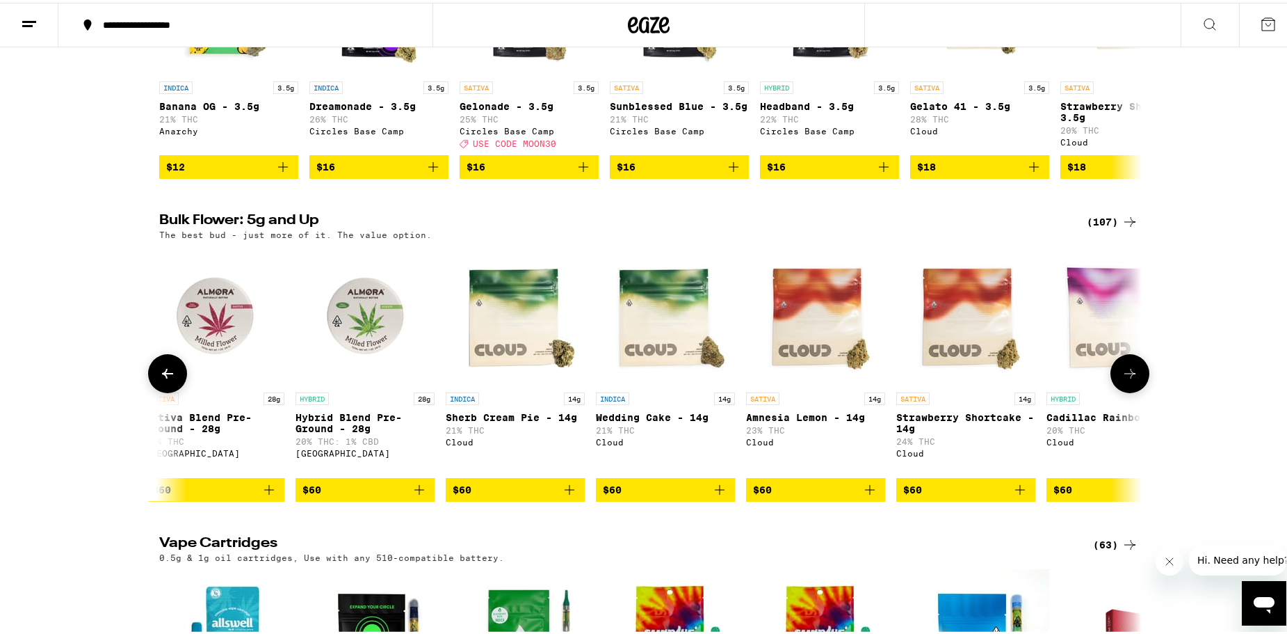
click at [1125, 379] on icon at bounding box center [1130, 370] width 17 height 17
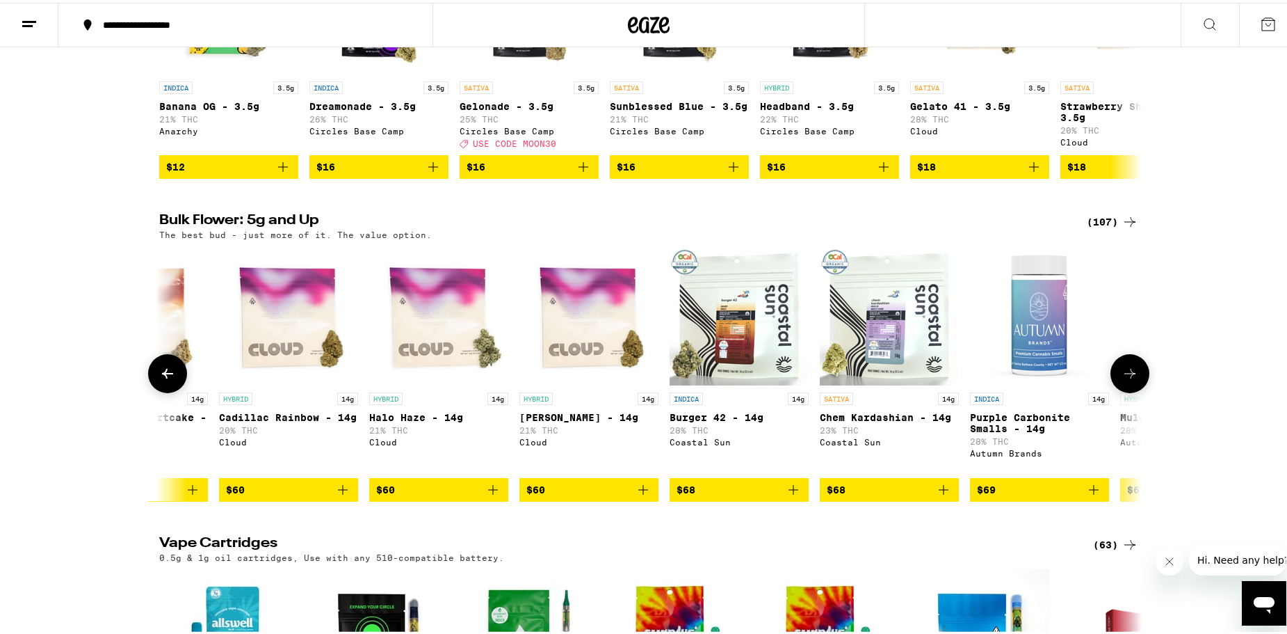
click at [1125, 379] on icon at bounding box center [1130, 370] width 17 height 17
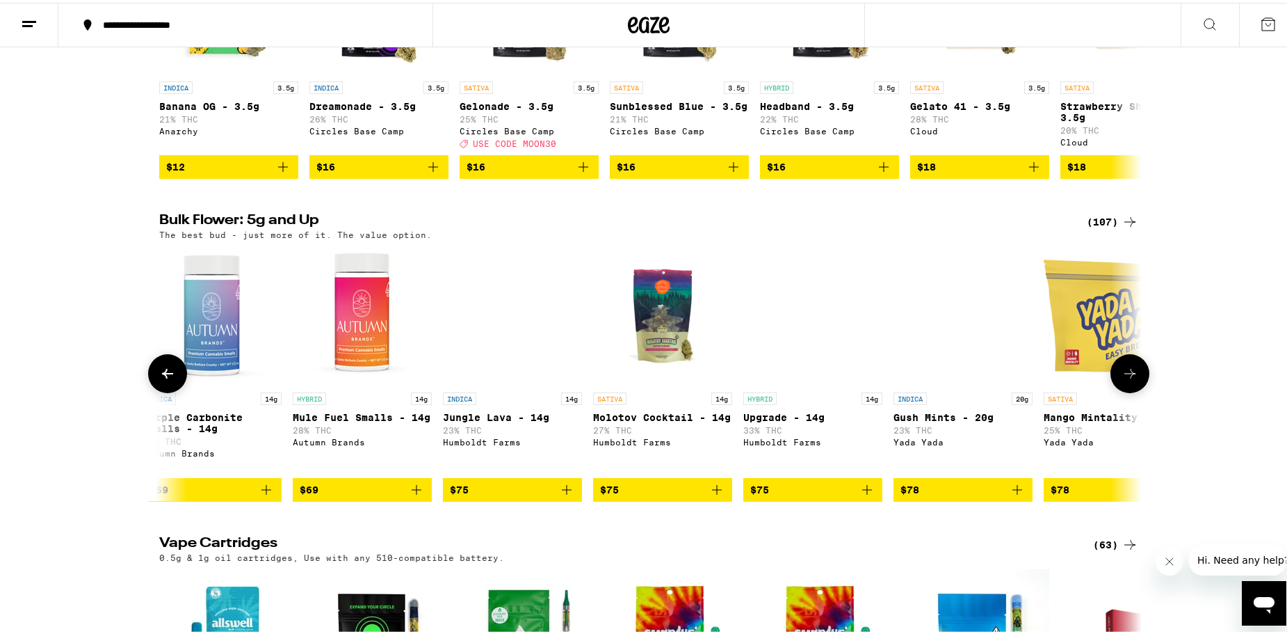
click at [1125, 379] on icon at bounding box center [1130, 370] width 17 height 17
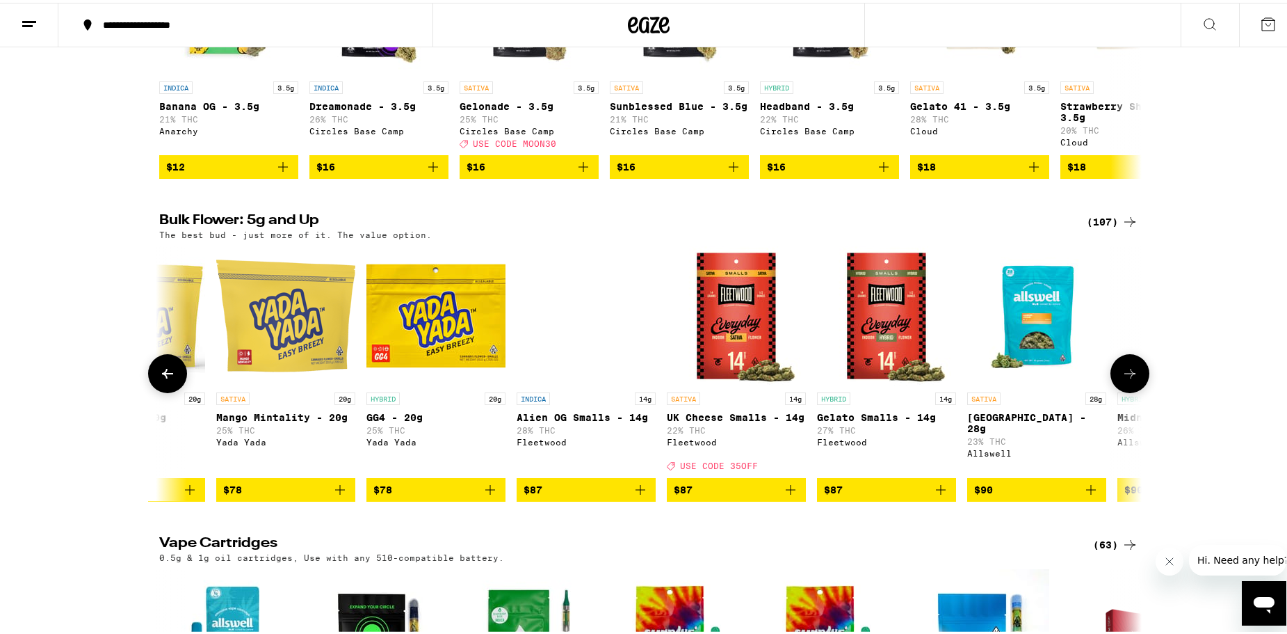
click at [1125, 379] on icon at bounding box center [1130, 370] width 17 height 17
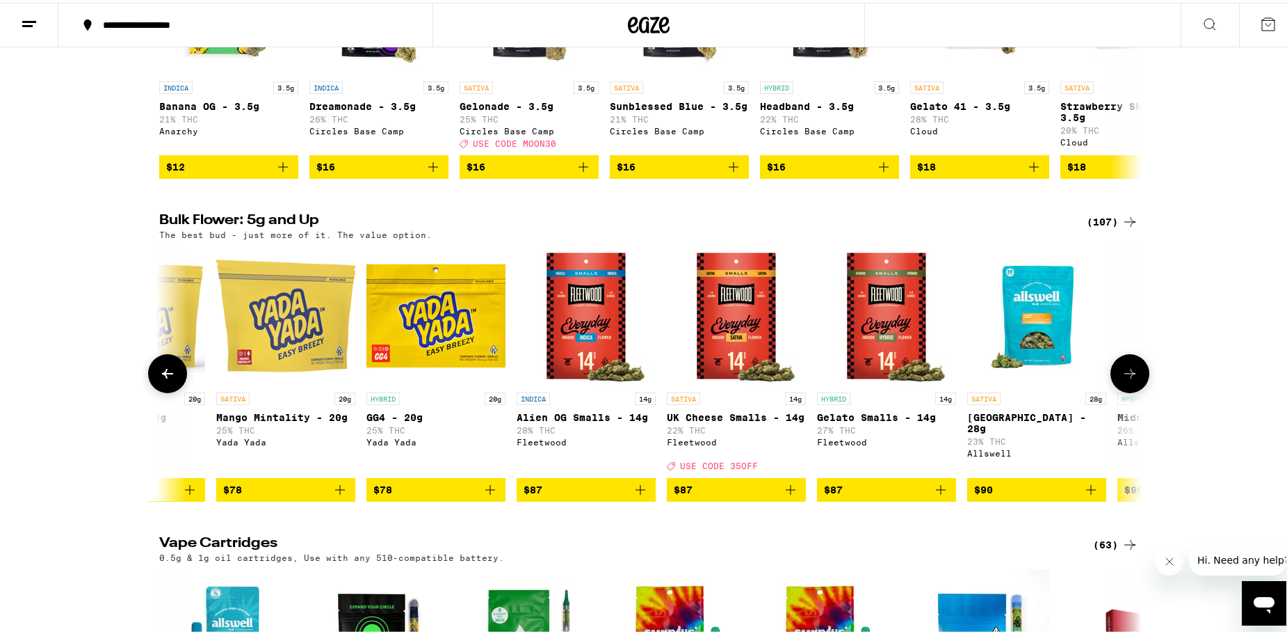
scroll to position [0, 11588]
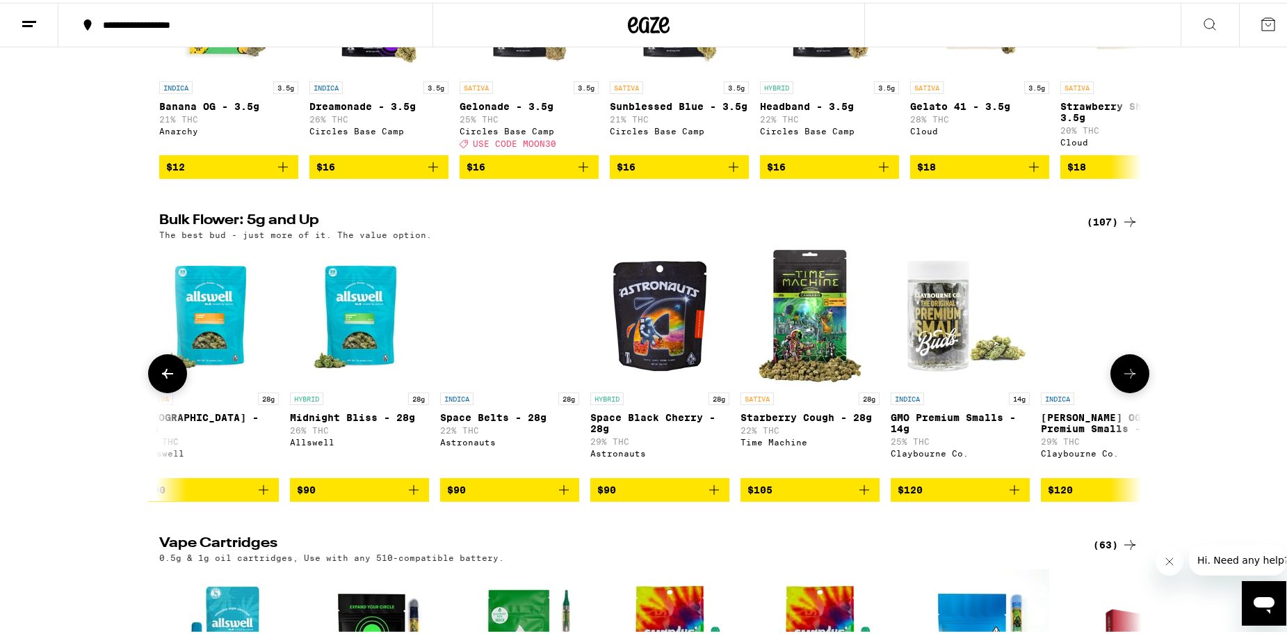
click at [1125, 379] on icon at bounding box center [1130, 370] width 17 height 17
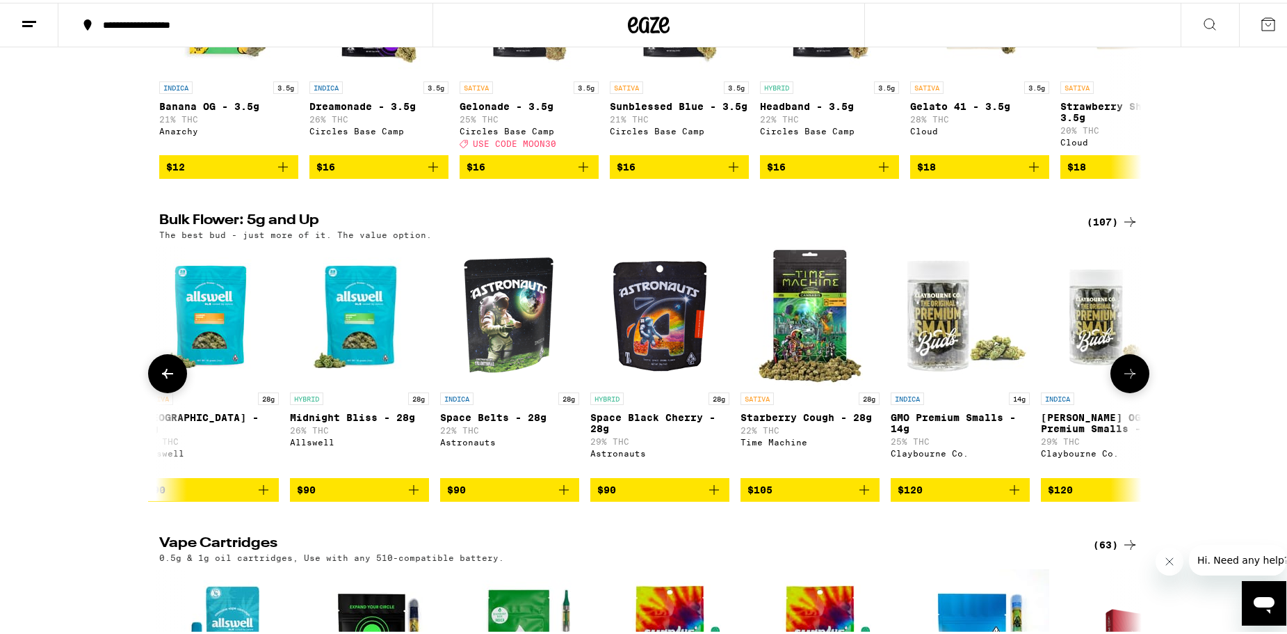
scroll to position [0, 12416]
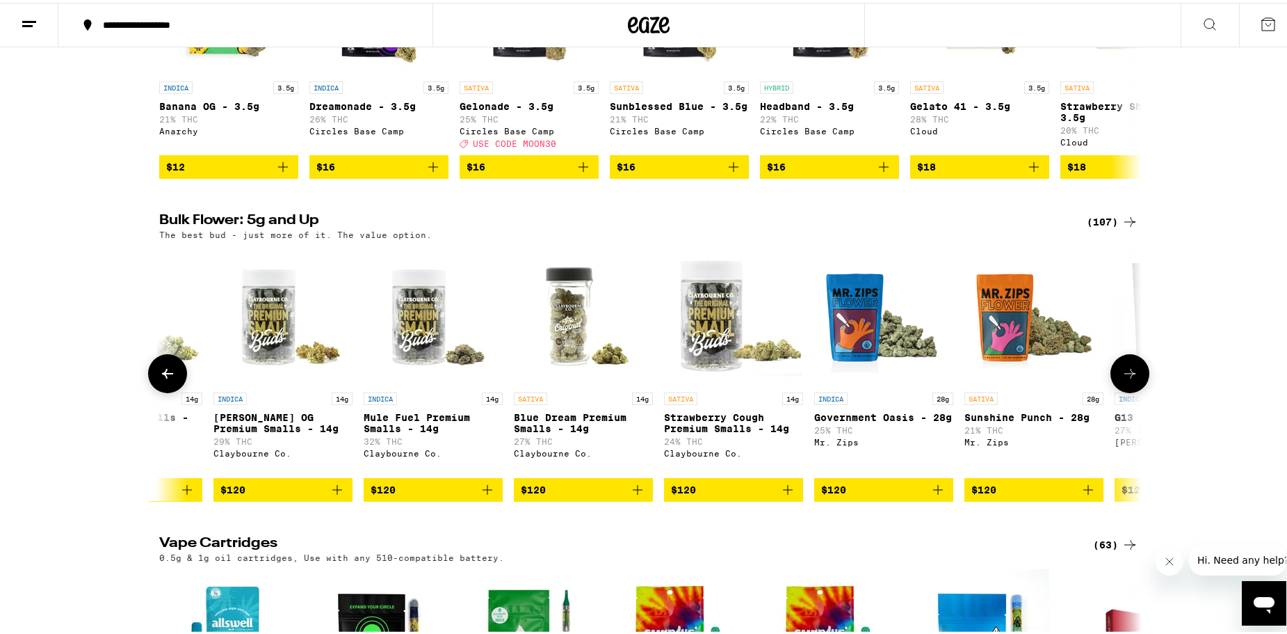
click at [1125, 379] on icon at bounding box center [1130, 370] width 17 height 17
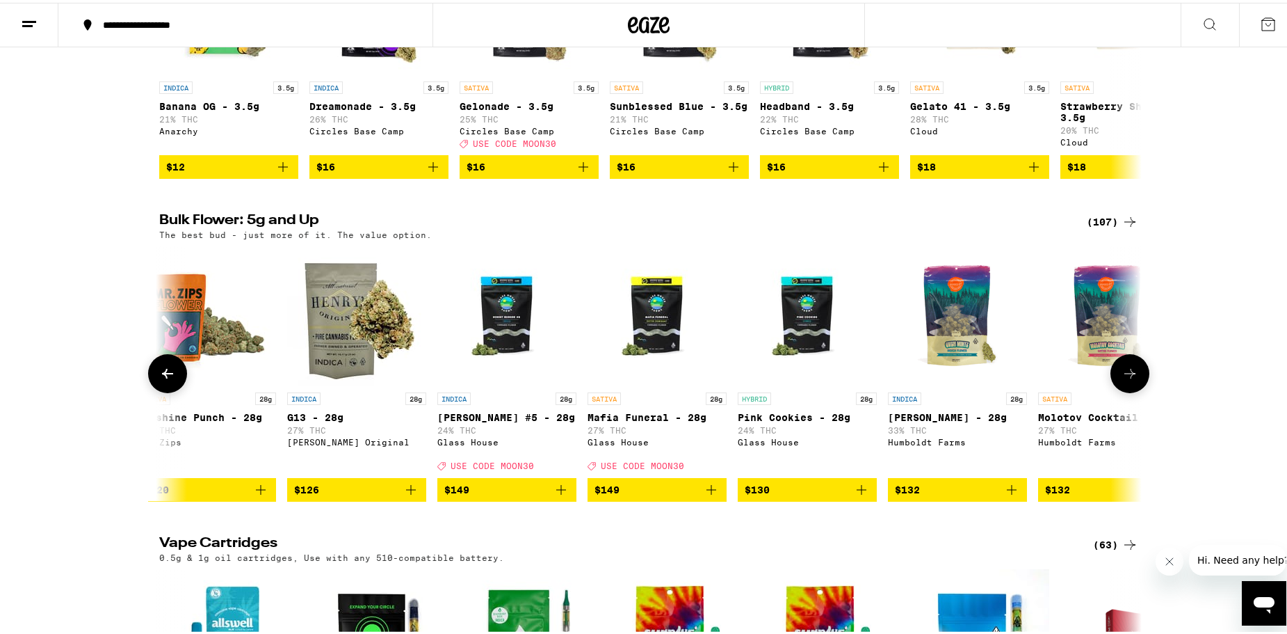
click at [1125, 379] on icon at bounding box center [1130, 370] width 17 height 17
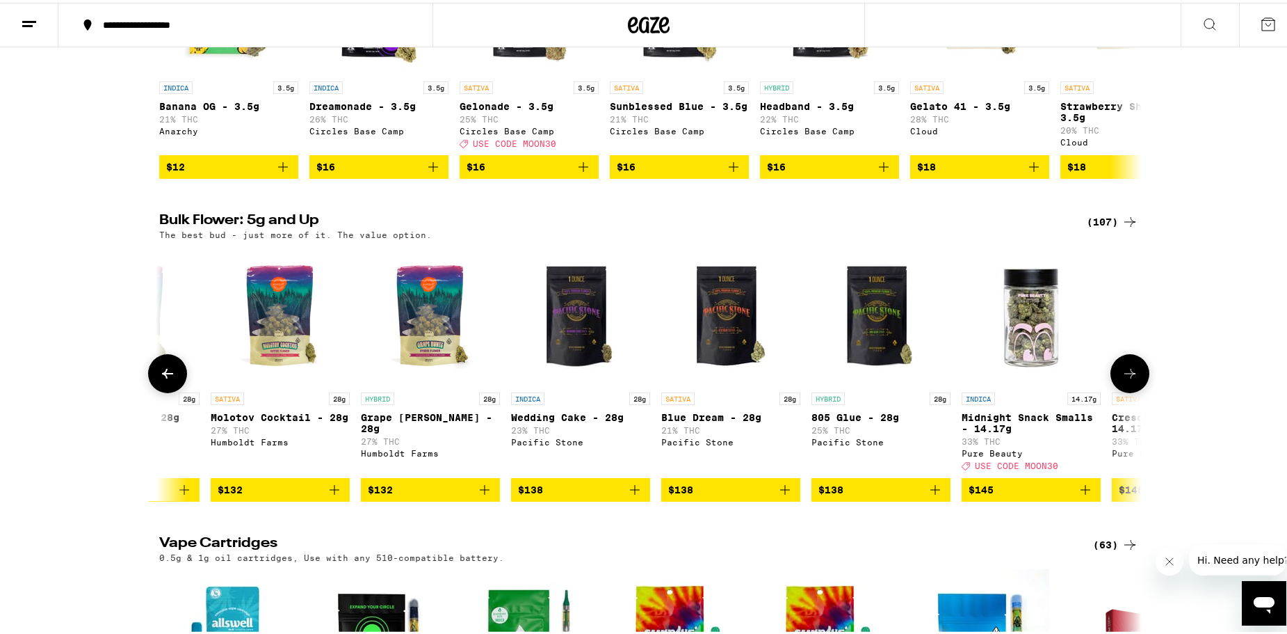
click at [1125, 379] on icon at bounding box center [1130, 370] width 17 height 17
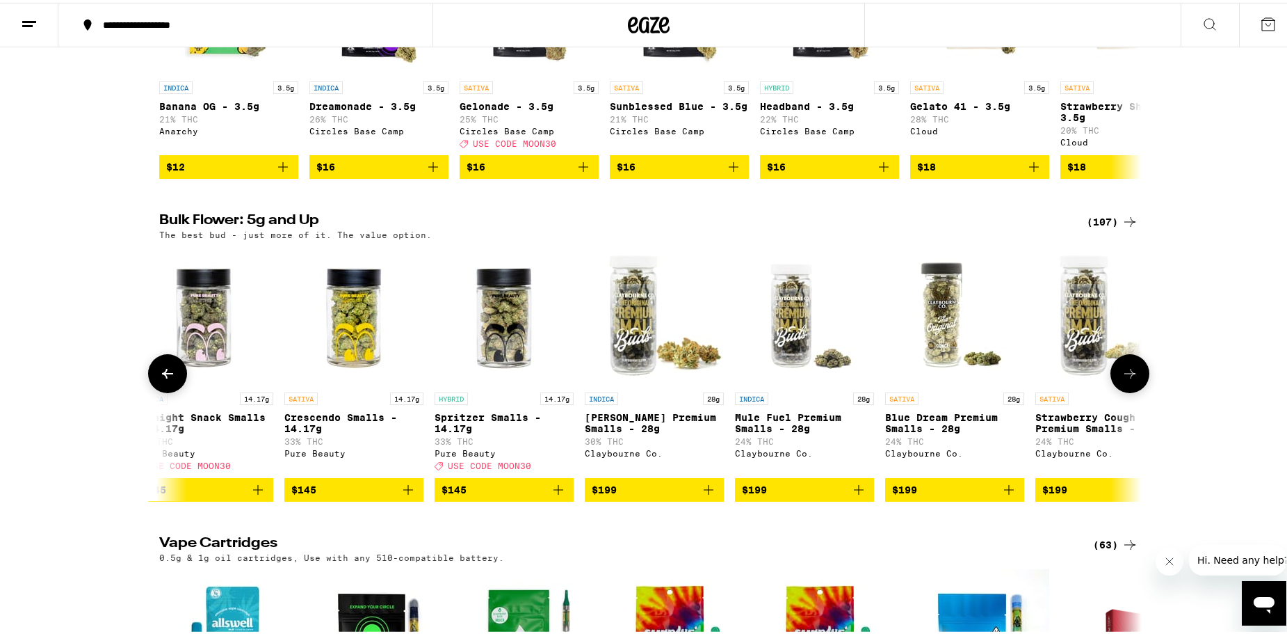
click at [1125, 379] on icon at bounding box center [1130, 370] width 17 height 17
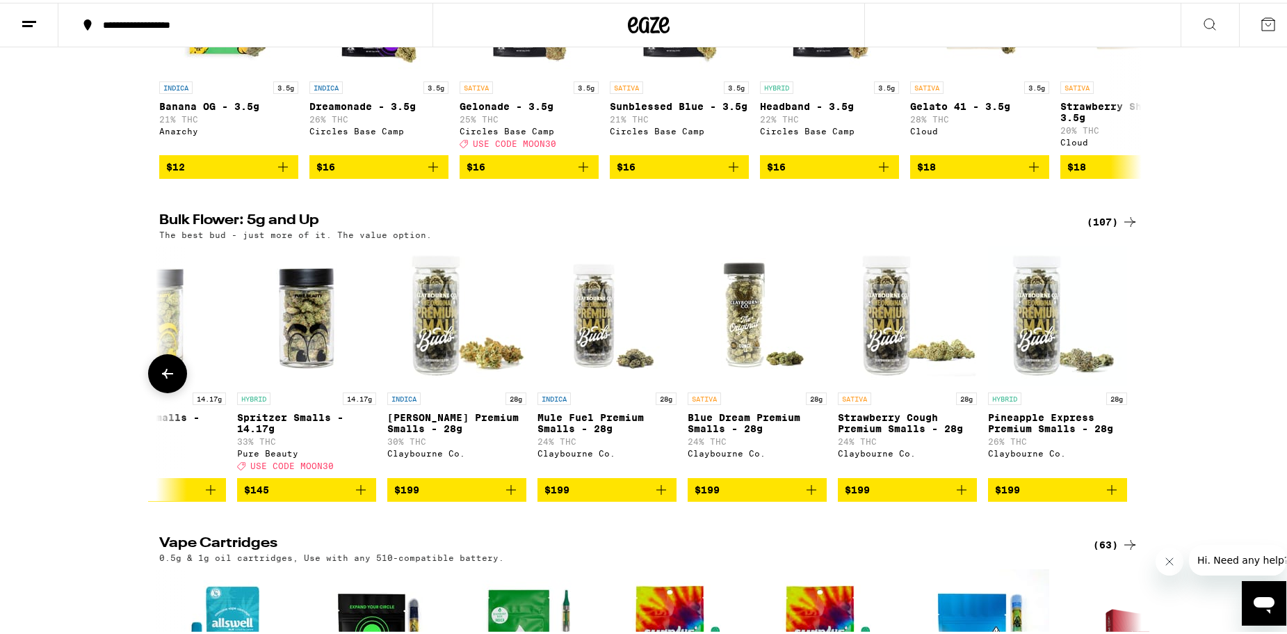
click at [168, 390] on button at bounding box center [167, 370] width 39 height 39
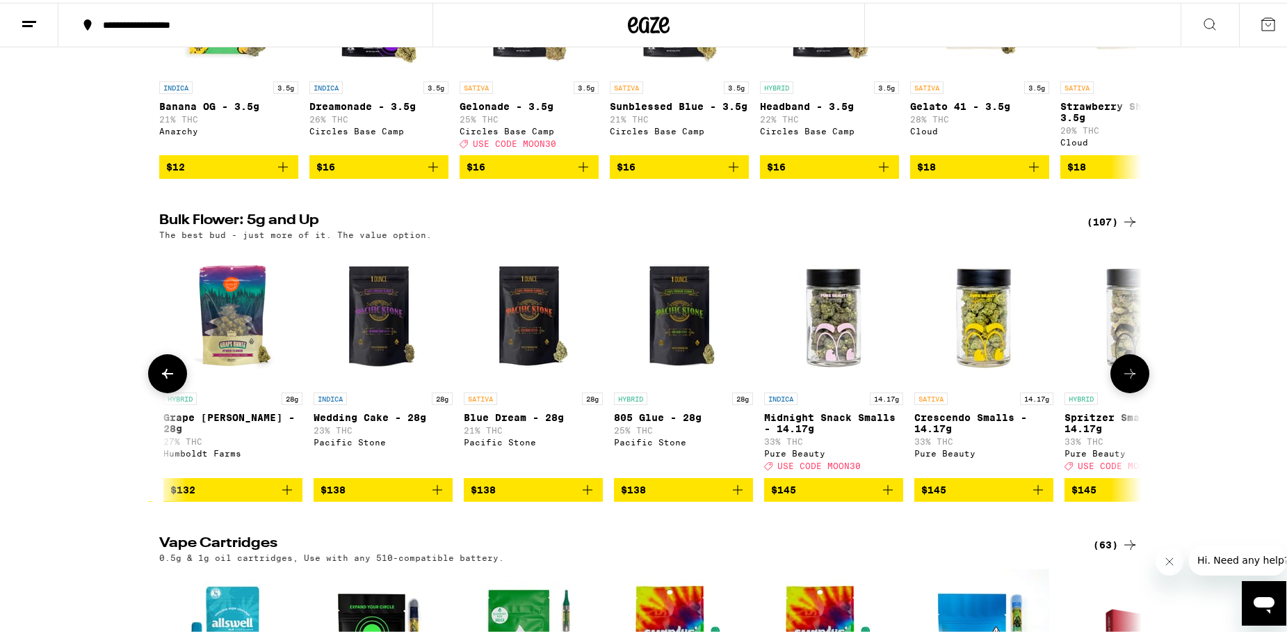
click at [168, 390] on button at bounding box center [167, 370] width 39 height 39
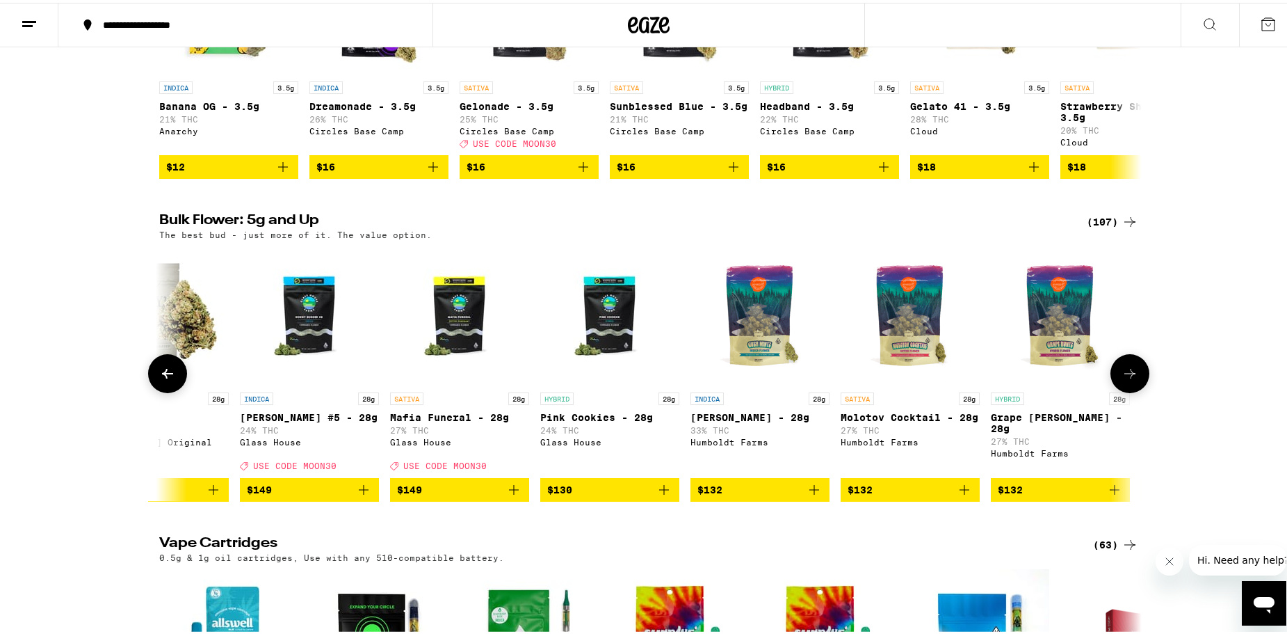
click at [168, 390] on button at bounding box center [167, 370] width 39 height 39
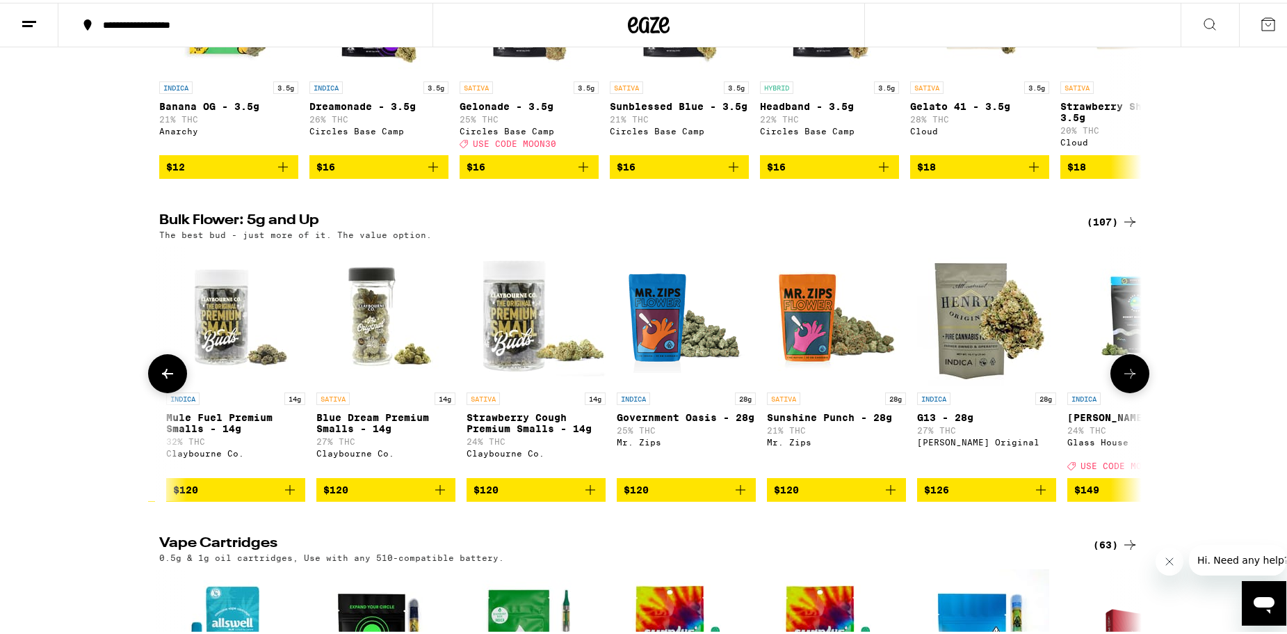
click at [168, 390] on button at bounding box center [167, 370] width 39 height 39
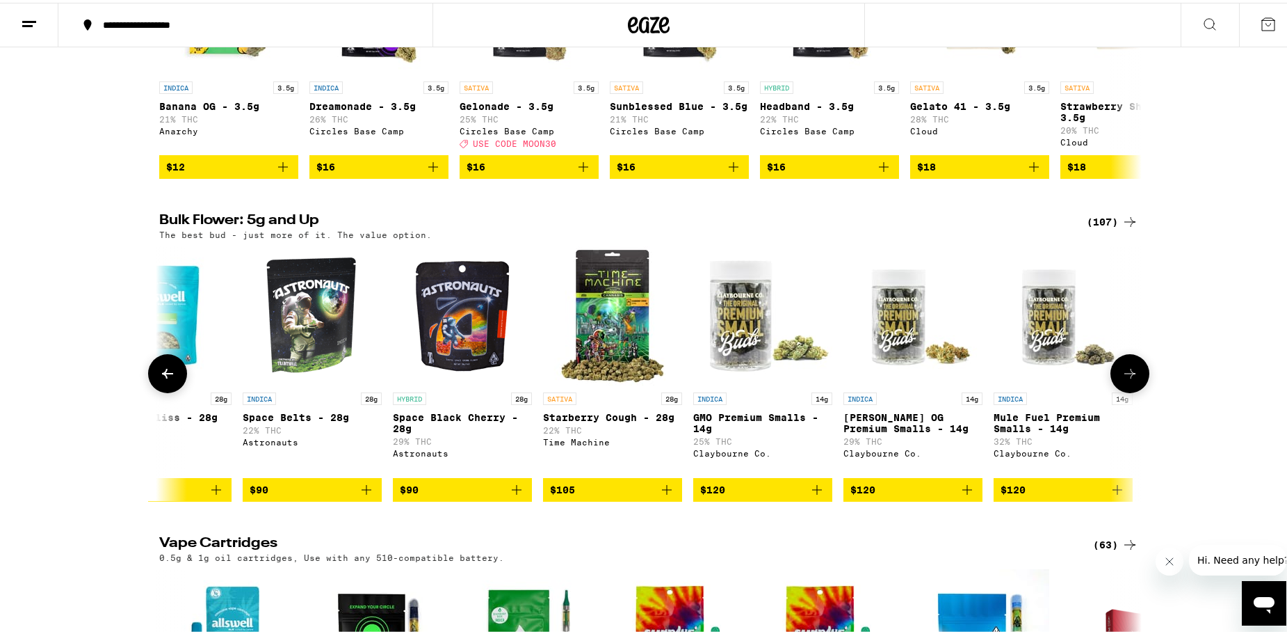
click at [163, 390] on button at bounding box center [167, 370] width 39 height 39
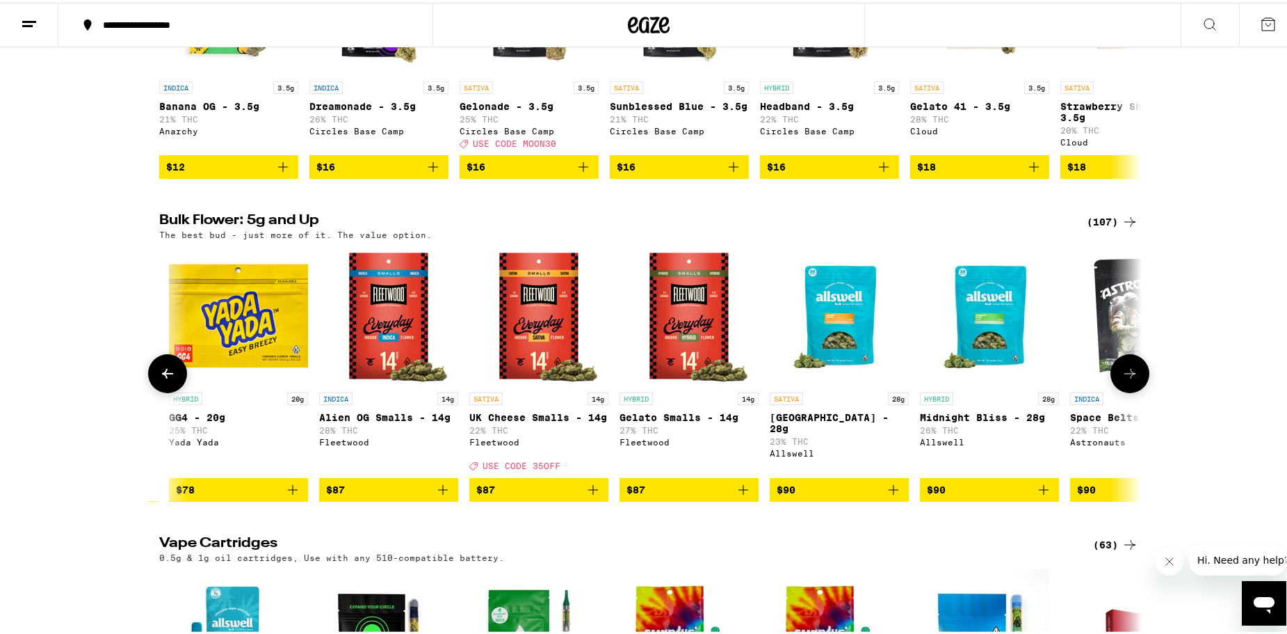
click at [163, 390] on button at bounding box center [167, 370] width 39 height 39
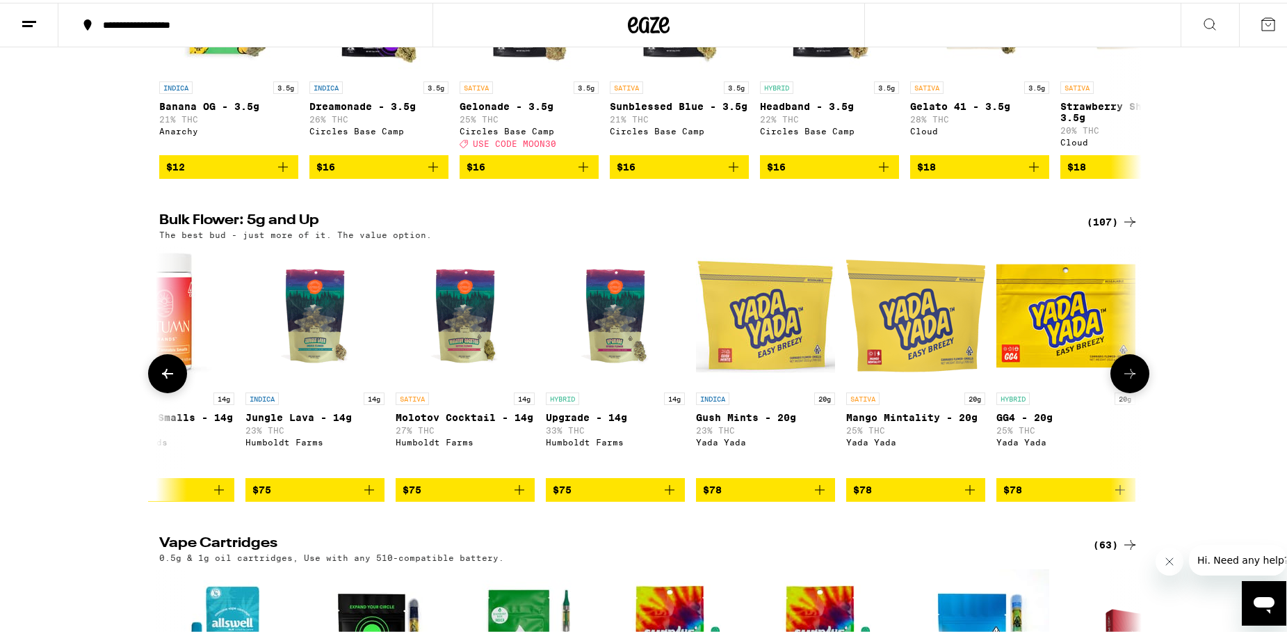
click at [1122, 379] on icon at bounding box center [1130, 370] width 17 height 17
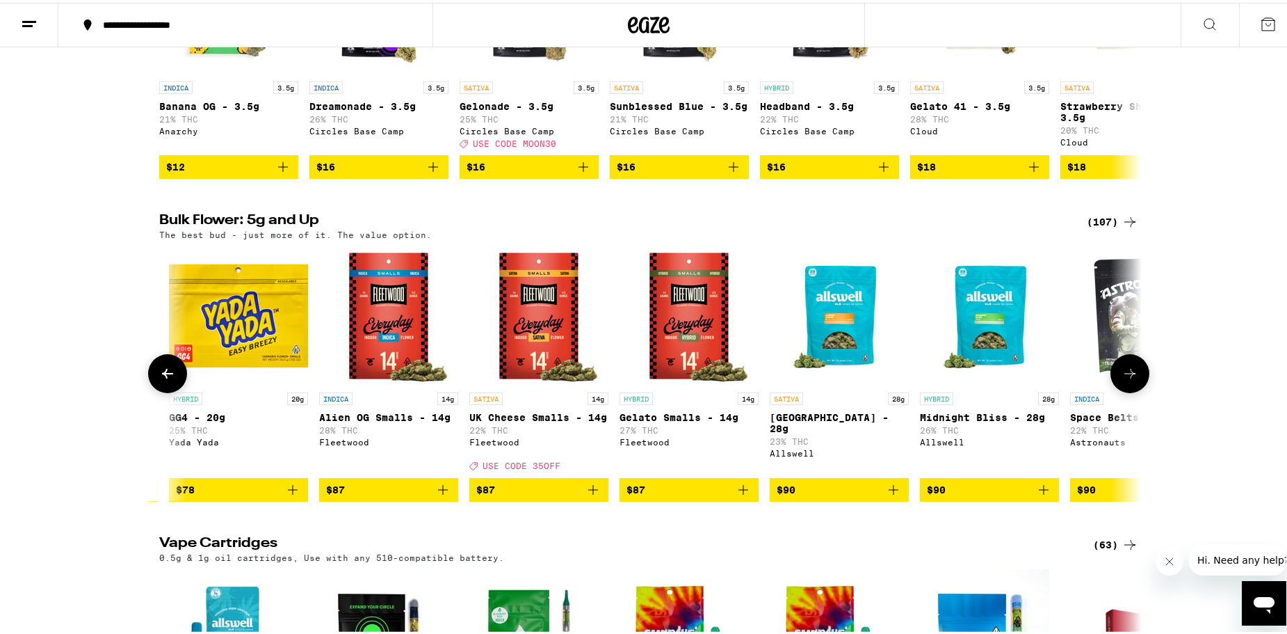
click at [1122, 379] on icon at bounding box center [1130, 370] width 17 height 17
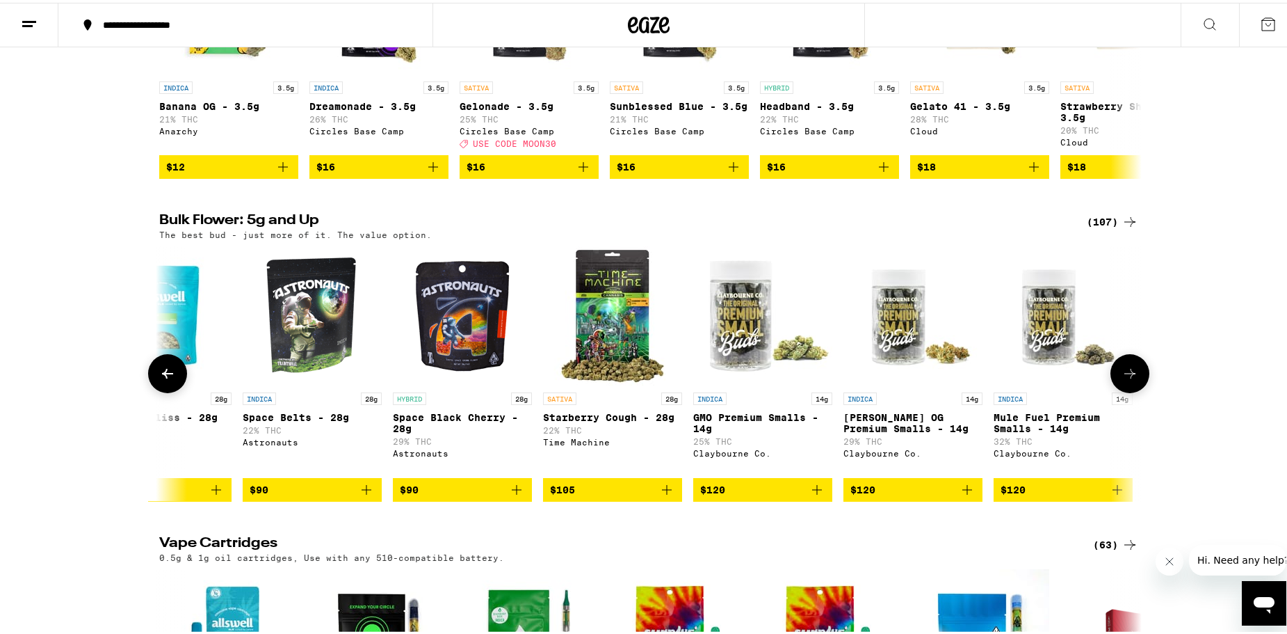
click at [1122, 379] on icon at bounding box center [1130, 370] width 17 height 17
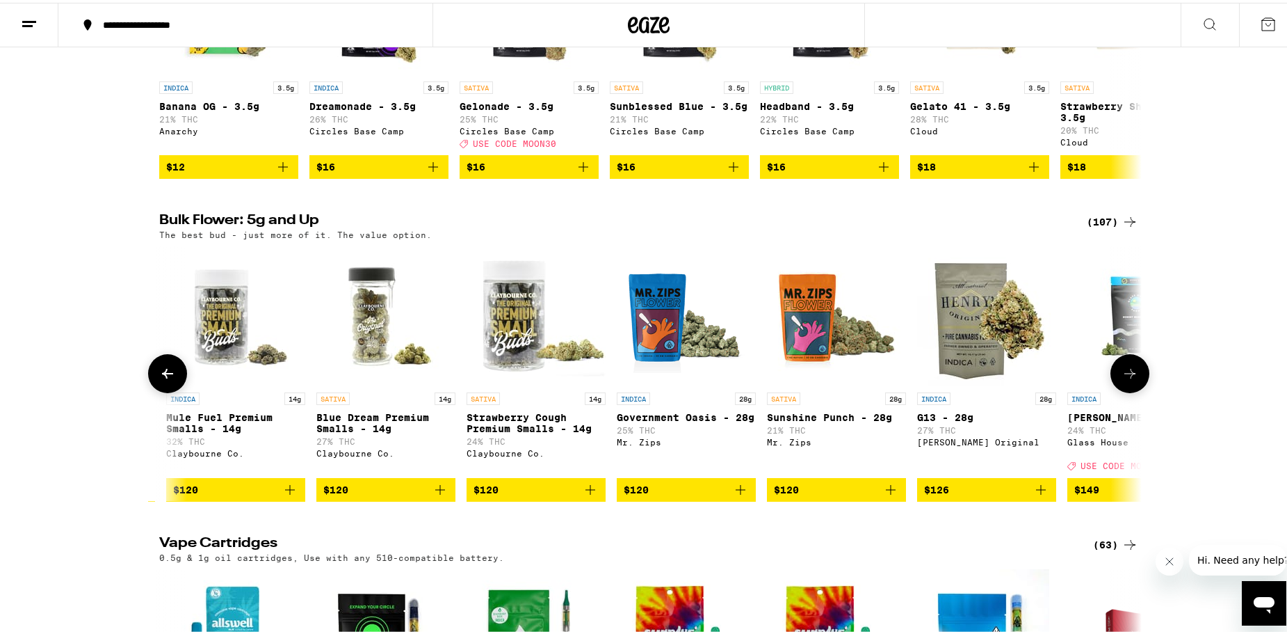
click at [436, 495] on icon "Add to bag" at bounding box center [440, 487] width 17 height 17
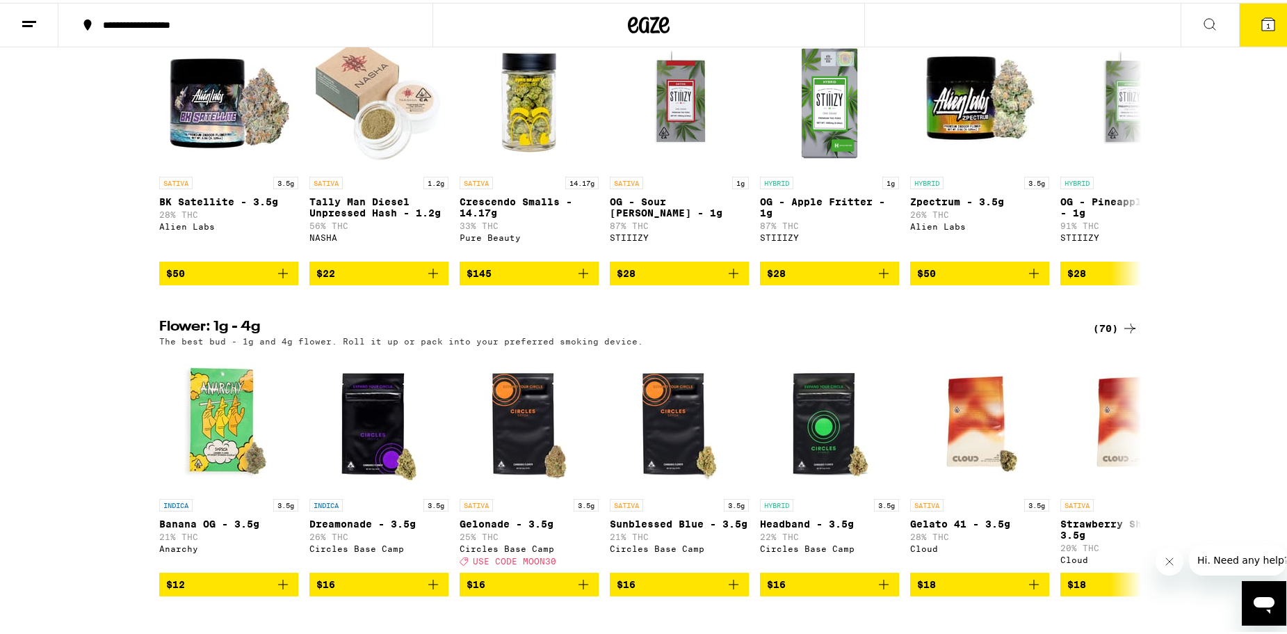
scroll to position [1043, 0]
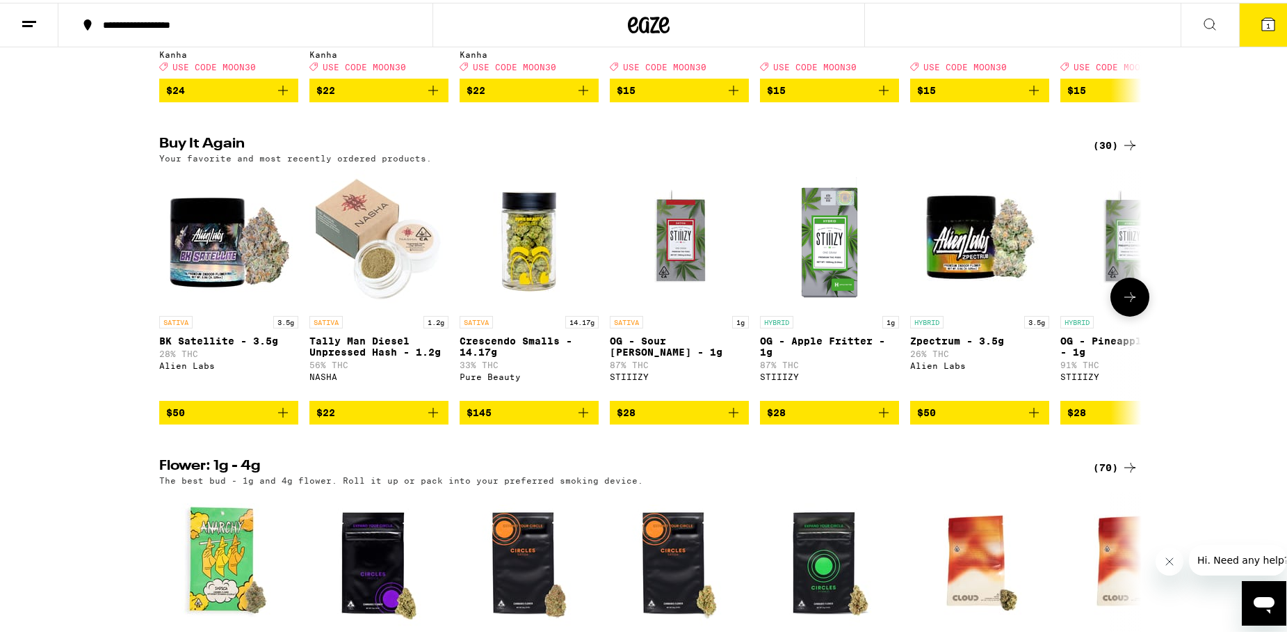
click at [429, 418] on icon "Add to bag" at bounding box center [433, 409] width 17 height 17
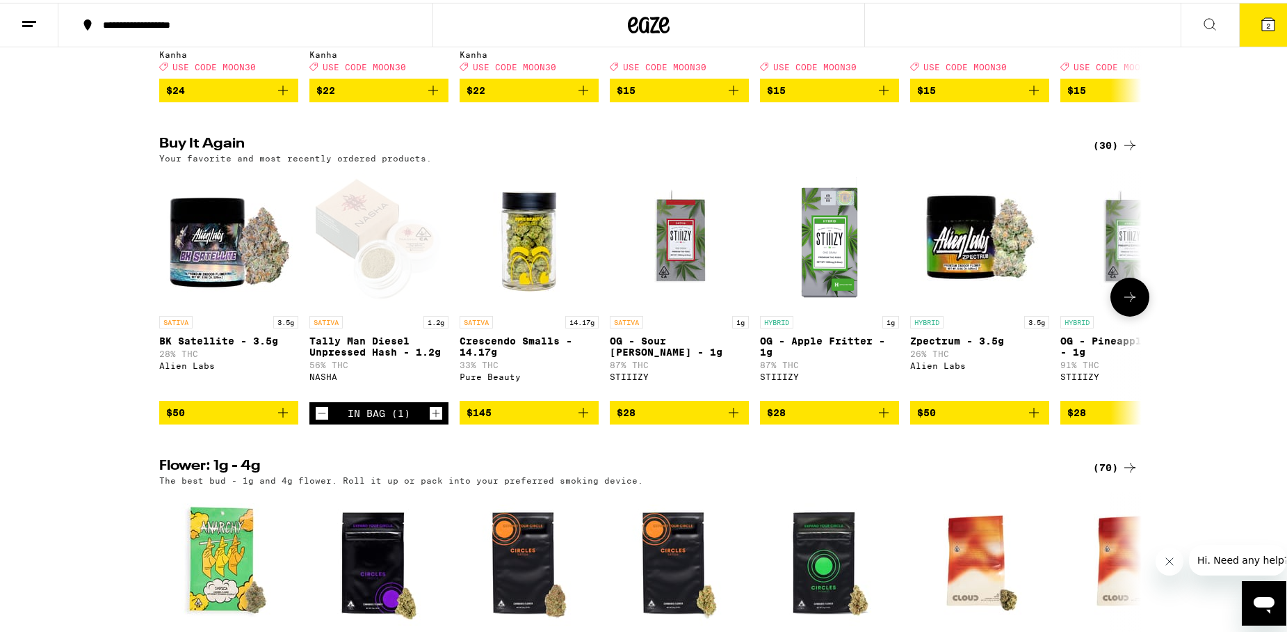
click at [879, 415] on icon "Add to bag" at bounding box center [884, 410] width 10 height 10
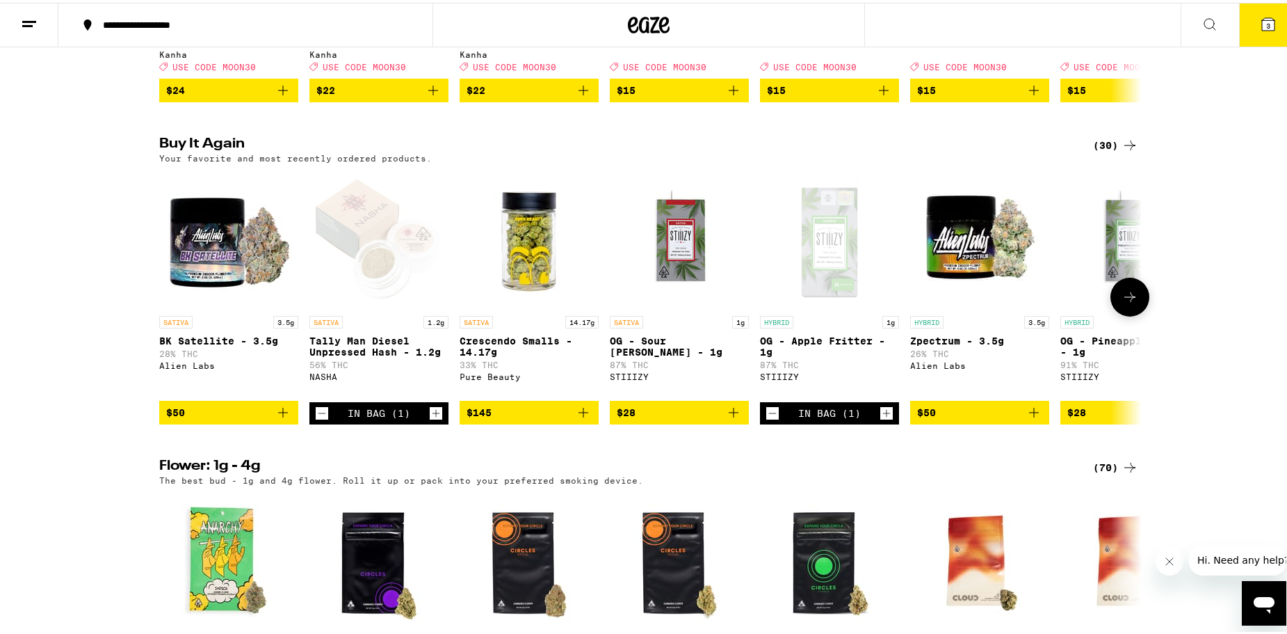
click at [729, 415] on icon "Add to bag" at bounding box center [734, 410] width 10 height 10
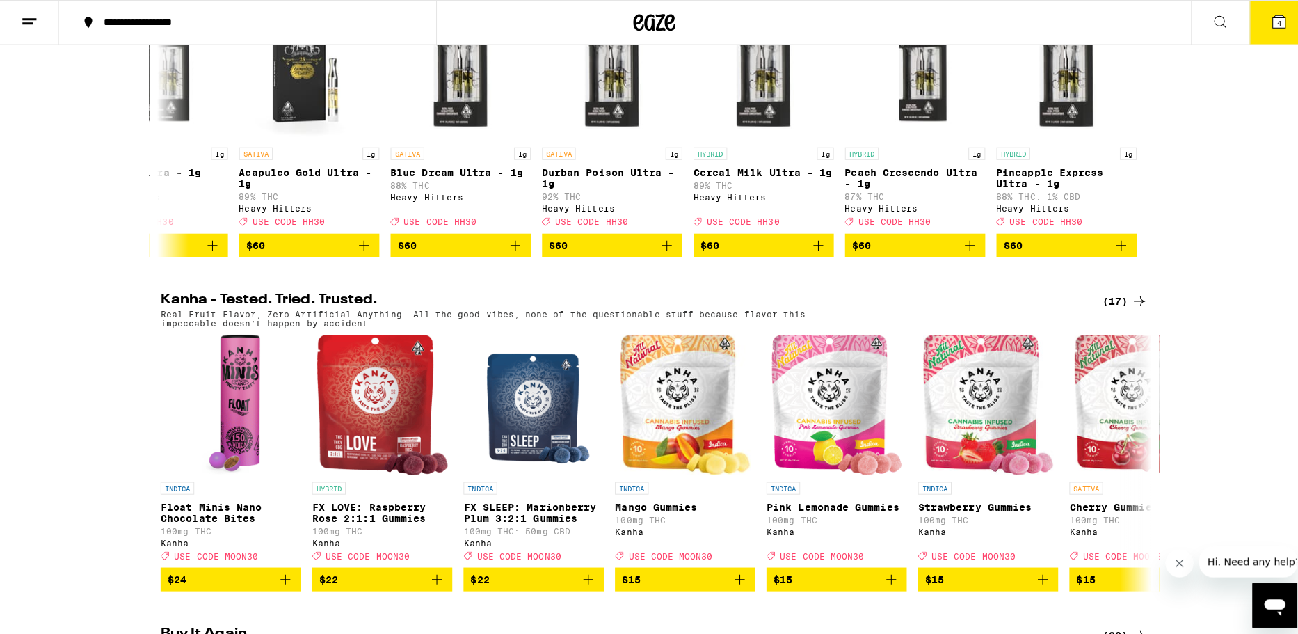
scroll to position [487, 0]
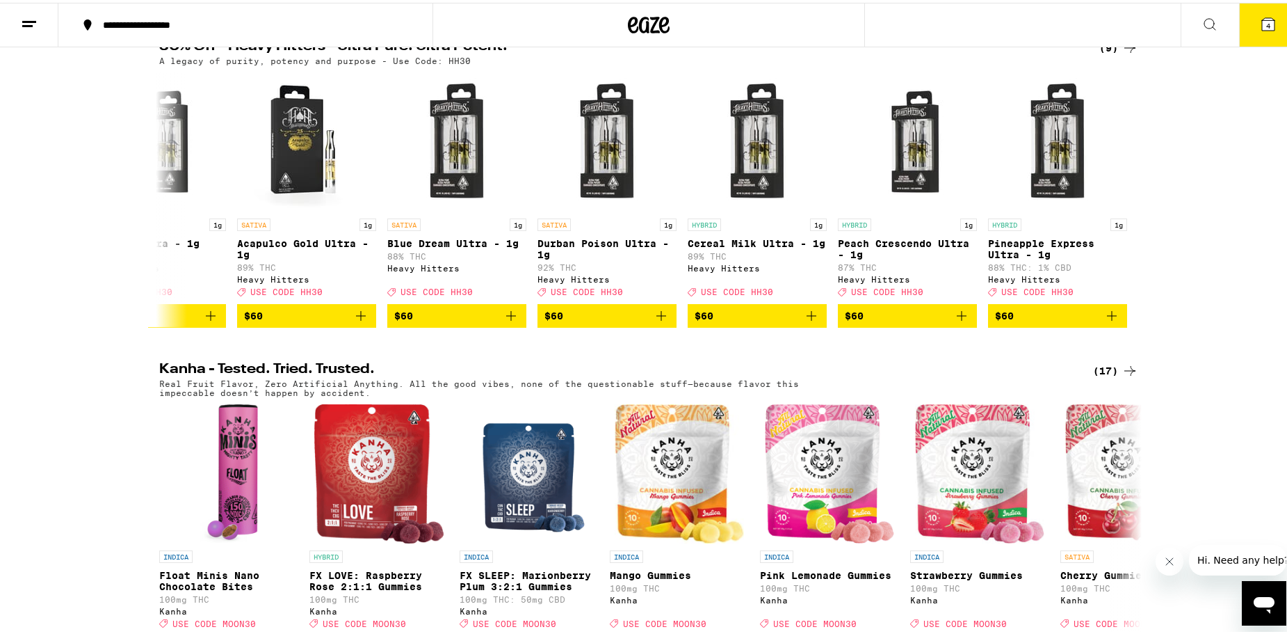
click at [1244, 20] on button "4" at bounding box center [1268, 22] width 58 height 43
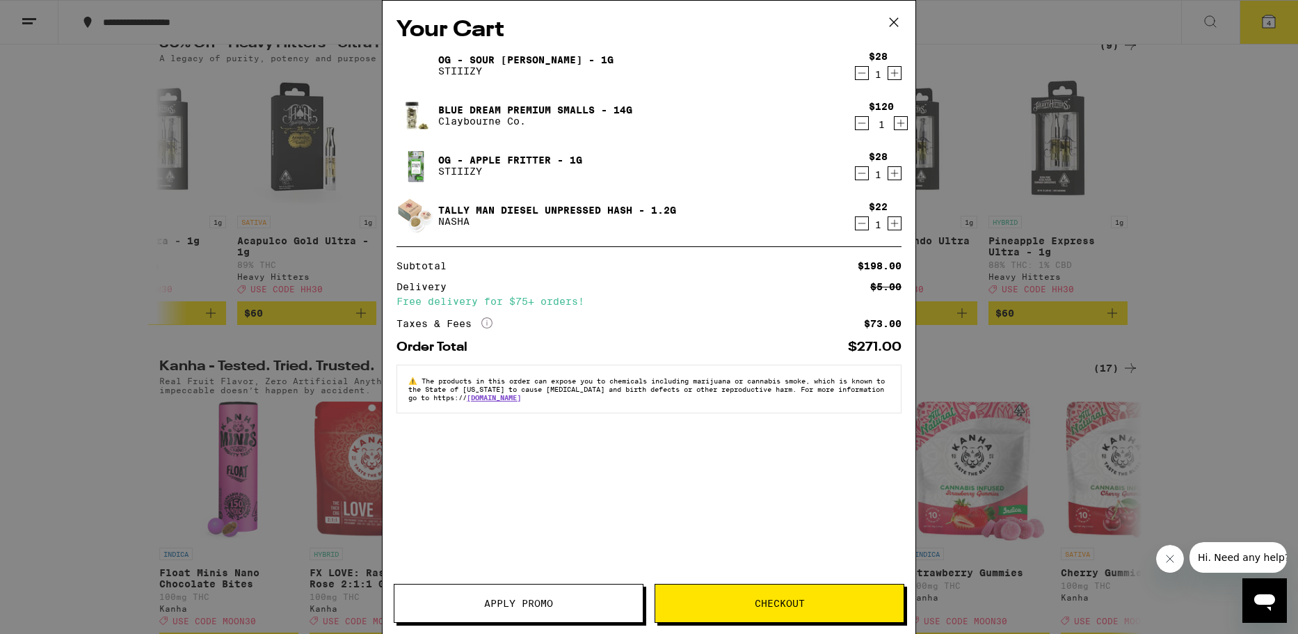
click at [755, 594] on button "Checkout" at bounding box center [780, 603] width 250 height 39
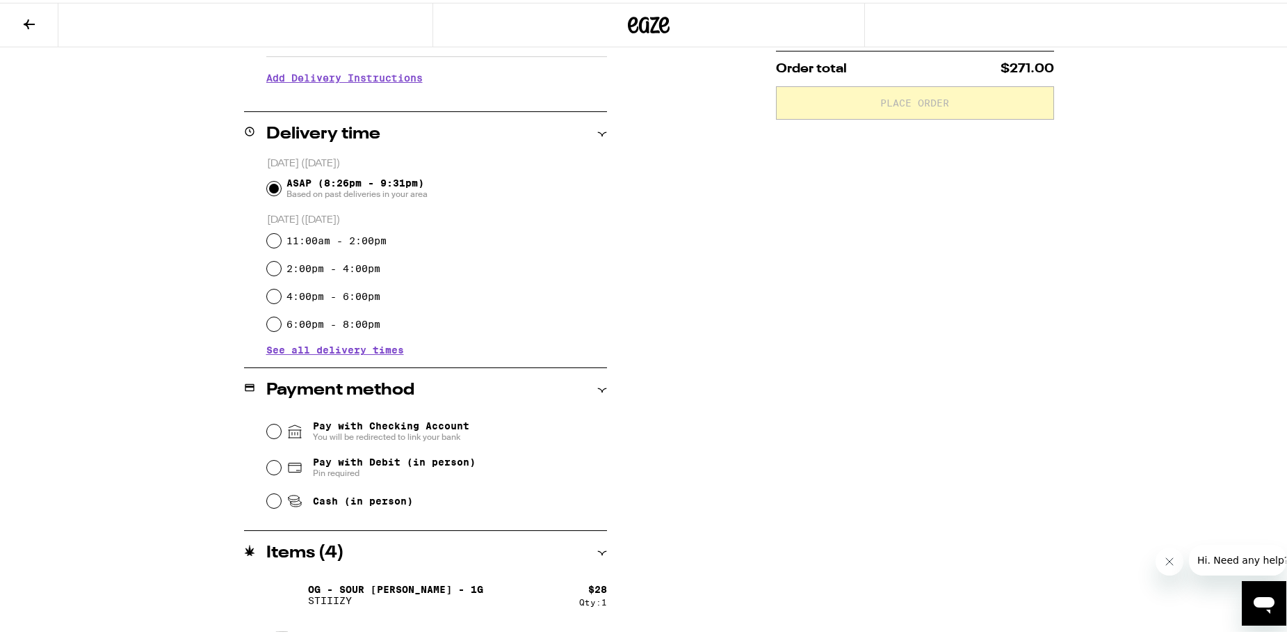
scroll to position [348, 0]
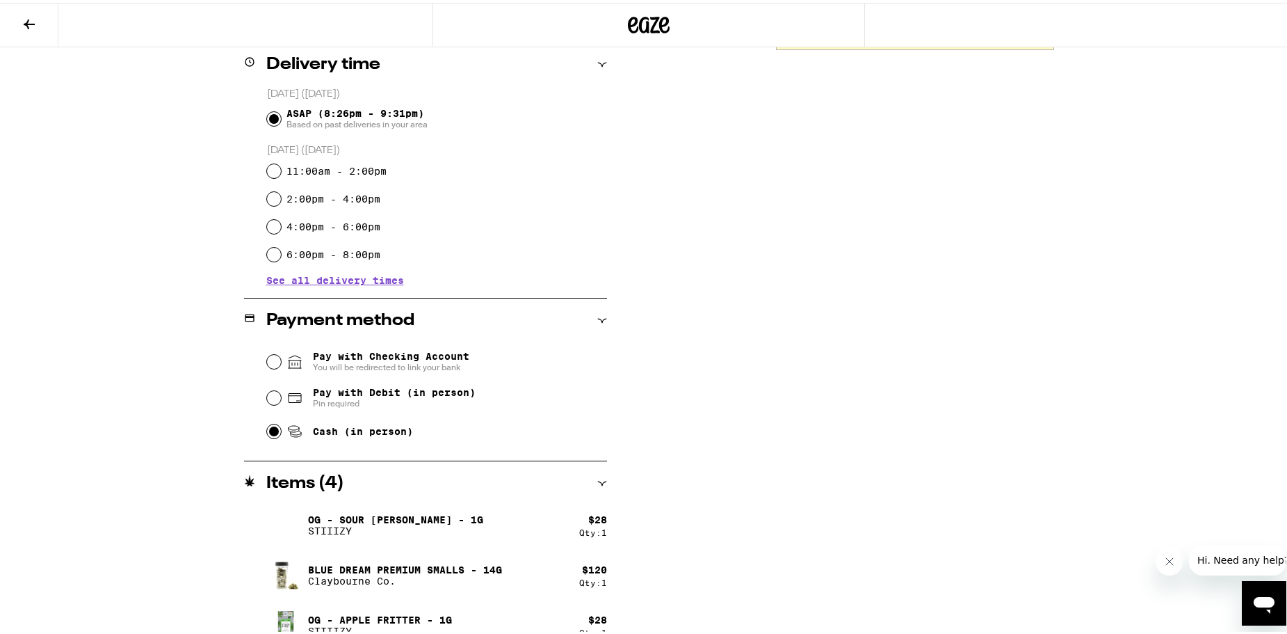
click at [267, 435] on input "Cash (in person)" at bounding box center [274, 429] width 14 height 14
radio input "true"
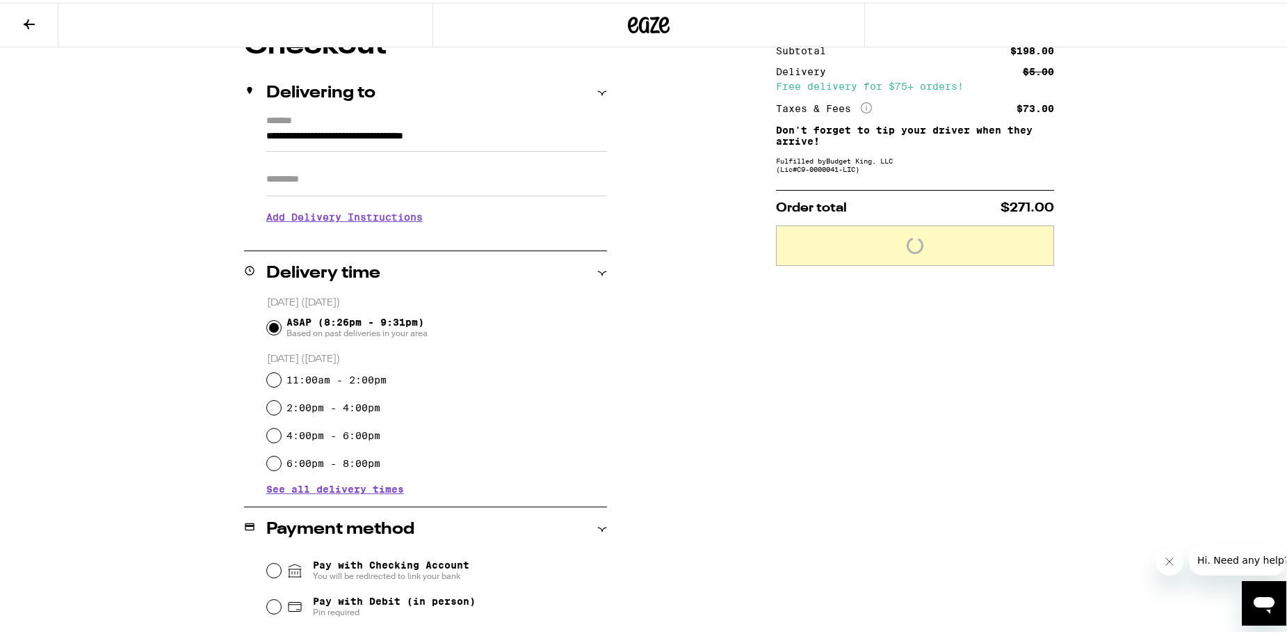
scroll to position [0, 0]
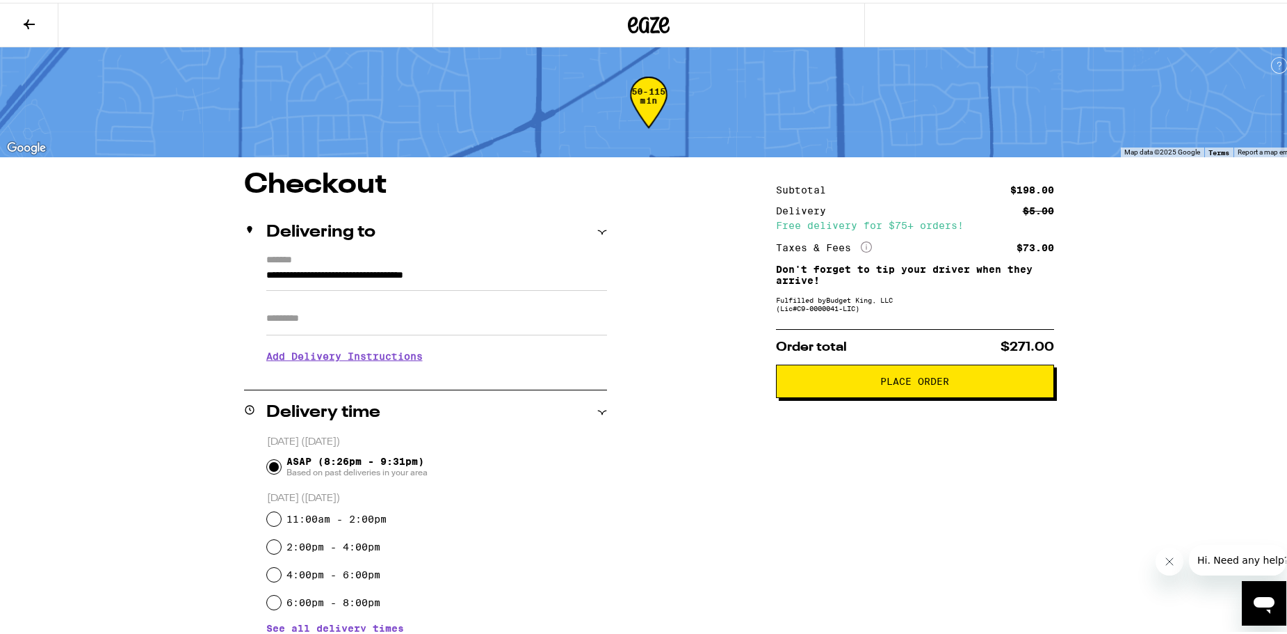
click at [857, 383] on span "Place Order" at bounding box center [915, 379] width 255 height 10
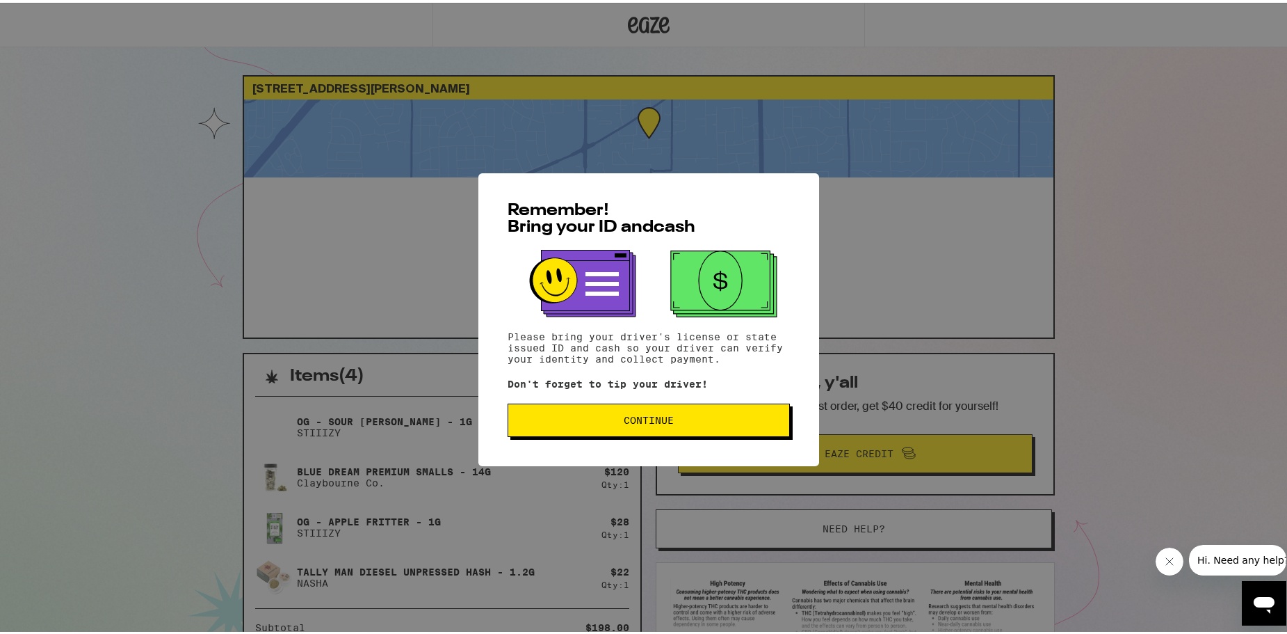
click at [705, 413] on button "Continue" at bounding box center [649, 417] width 282 height 33
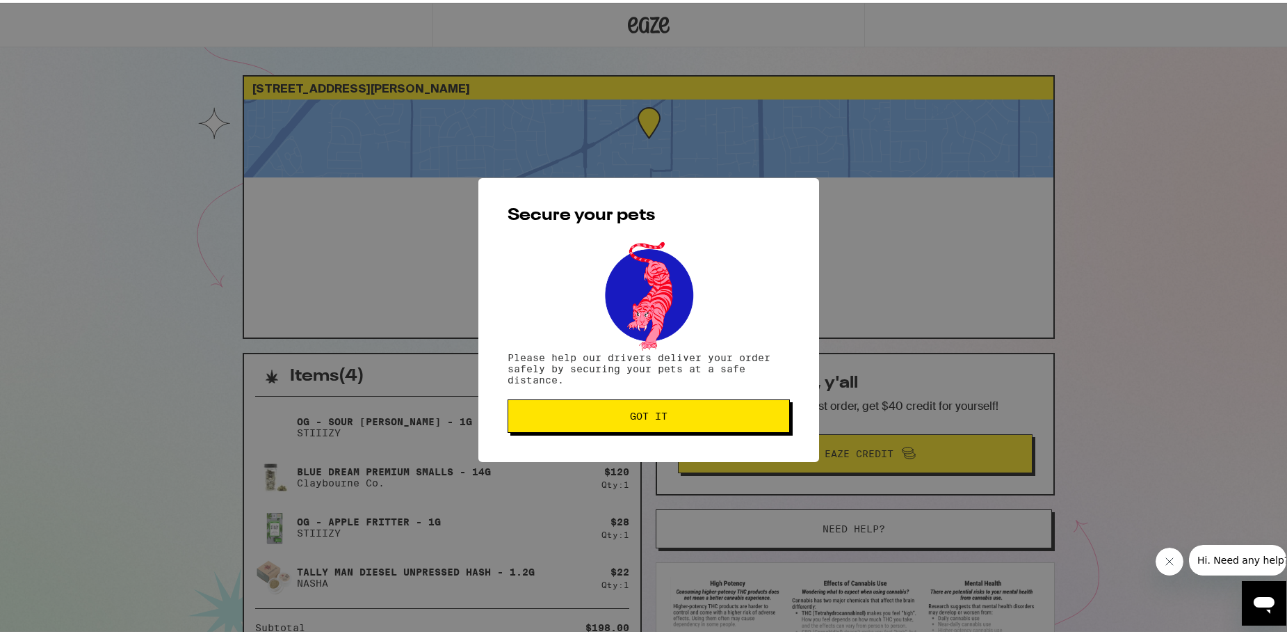
click at [705, 413] on span "Got it" at bounding box center [649, 413] width 259 height 10
